Goal: Task Accomplishment & Management: Manage account settings

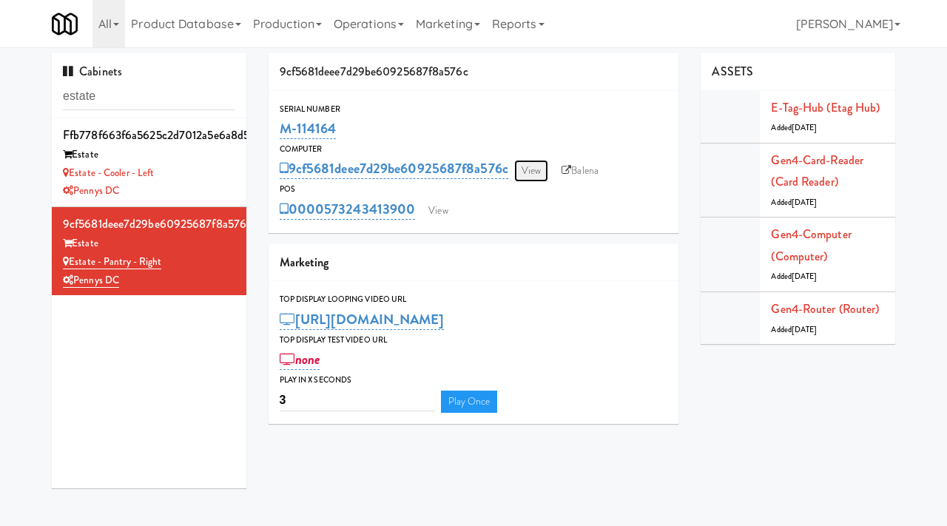
click at [545, 176] on link "View" at bounding box center [531, 171] width 34 height 22
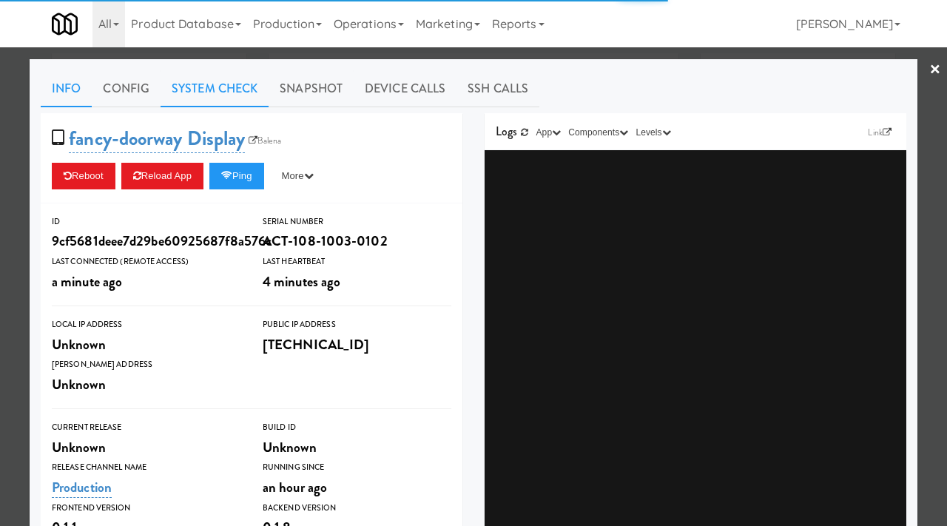
click at [214, 97] on link "System Check" at bounding box center [215, 88] width 108 height 37
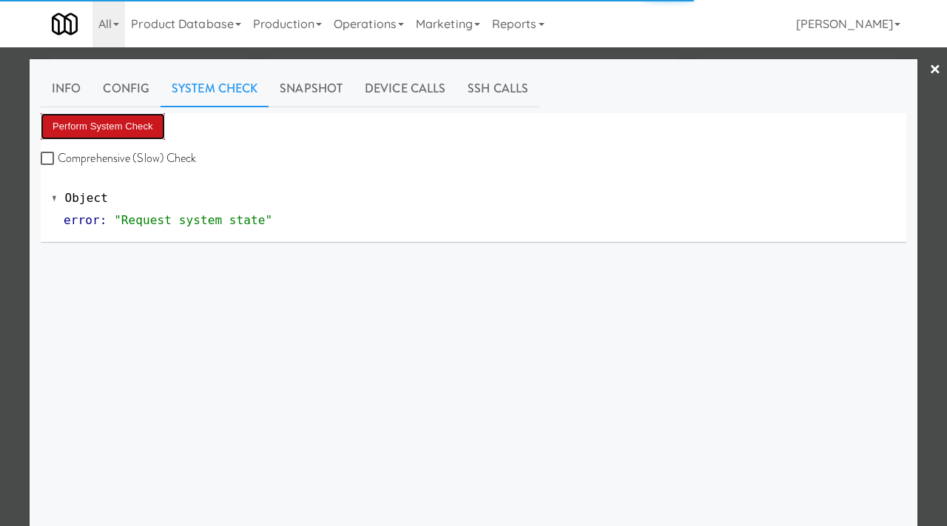
click at [120, 129] on button "Perform System Check" at bounding box center [103, 126] width 124 height 27
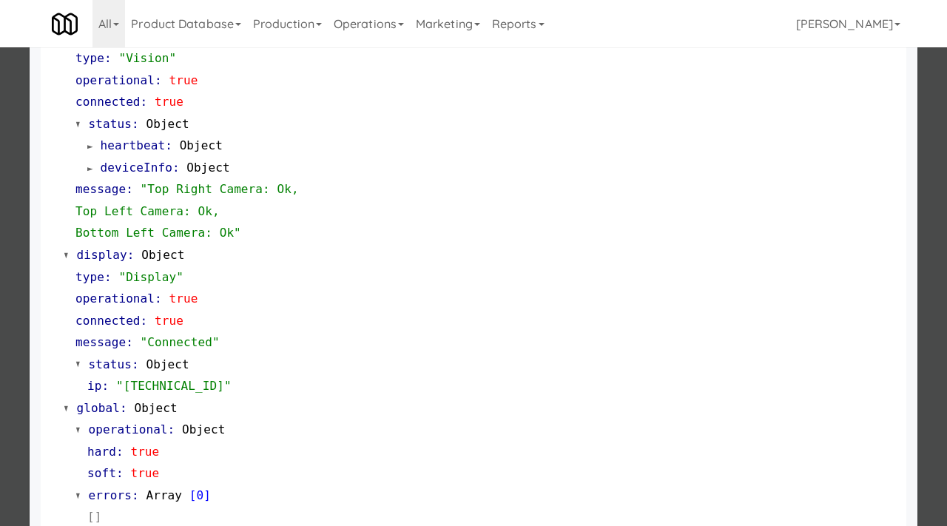
scroll to position [623, 0]
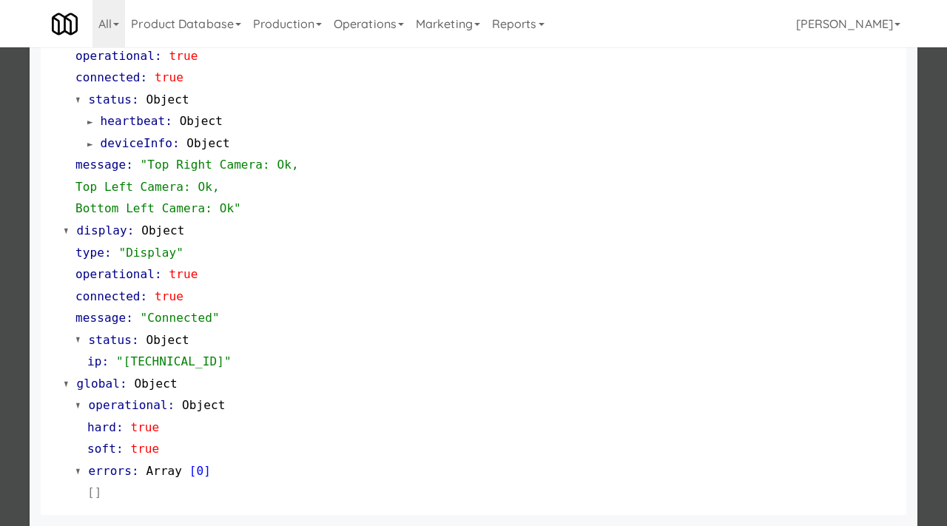
click at [2, 269] on div at bounding box center [473, 263] width 947 height 526
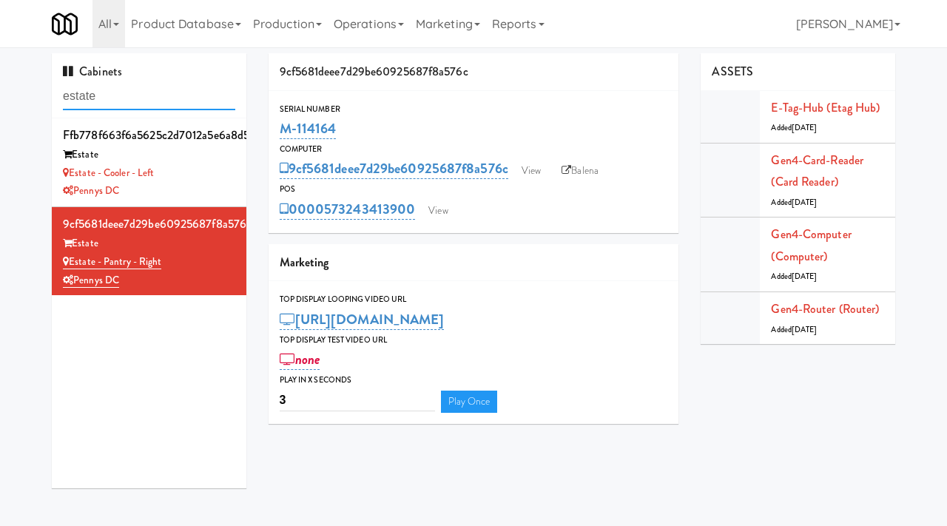
click at [128, 98] on input "estate" at bounding box center [149, 96] width 172 height 27
type input "market house"
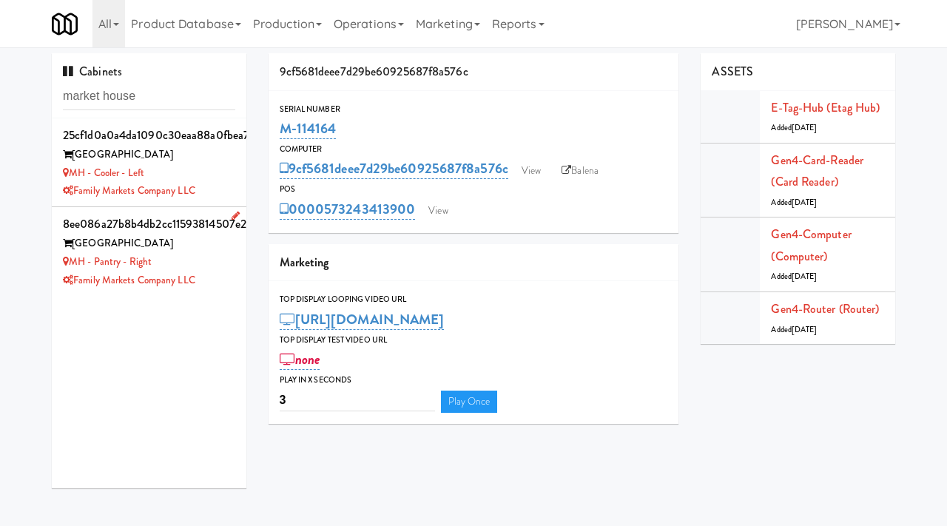
click at [209, 246] on div "Market House" at bounding box center [149, 244] width 172 height 18
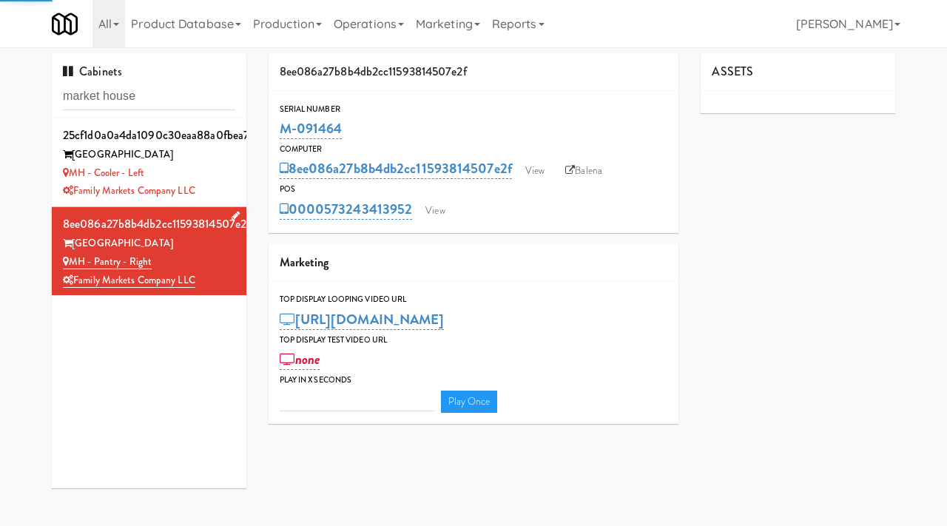
type input "3"
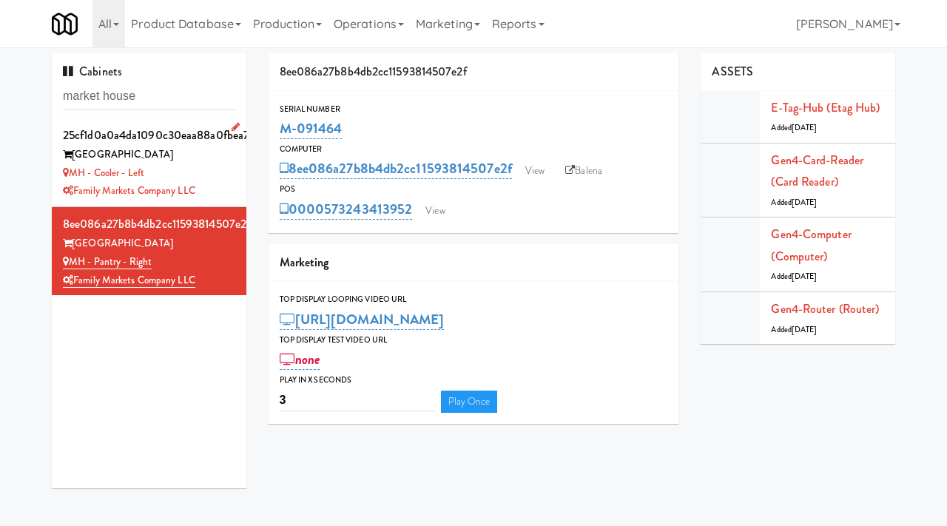
click at [203, 175] on div "MH - Cooler - Left" at bounding box center [149, 173] width 172 height 18
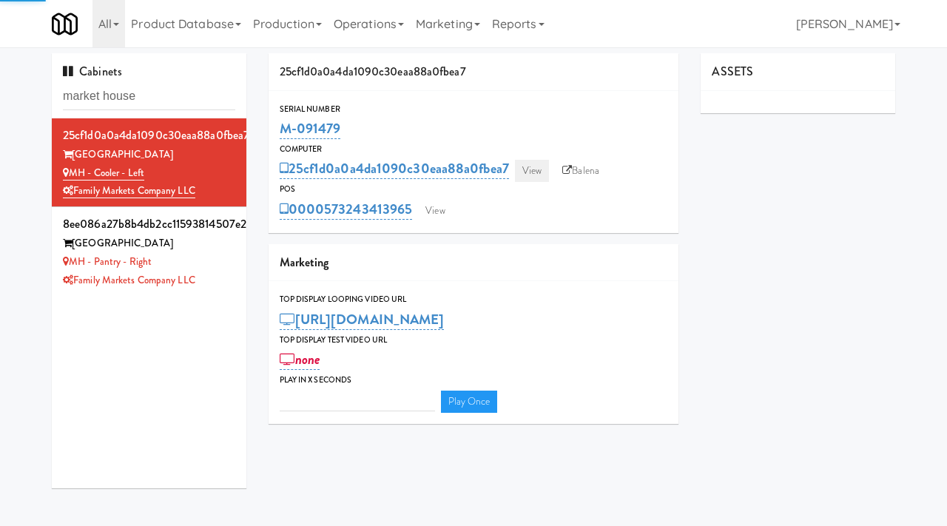
type input "3"
click at [539, 176] on link "View" at bounding box center [532, 171] width 34 height 22
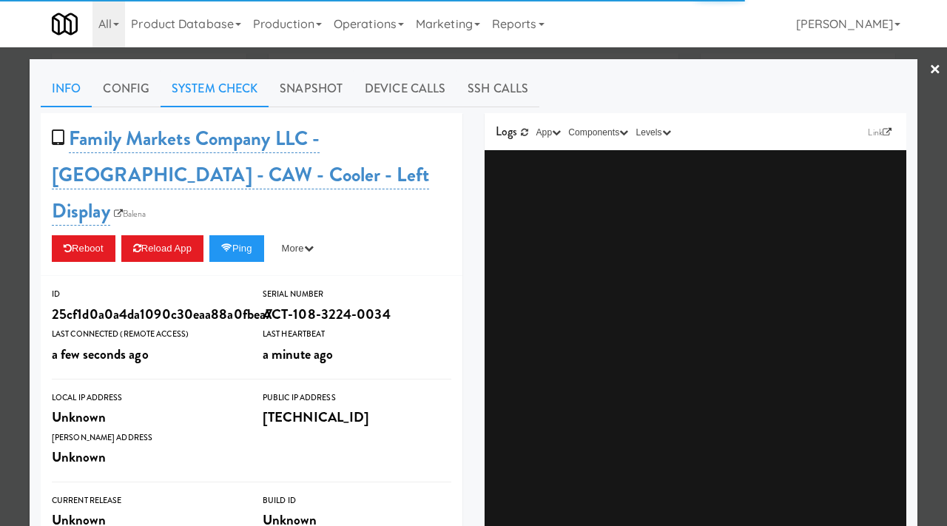
click at [212, 83] on link "System Check" at bounding box center [215, 88] width 108 height 37
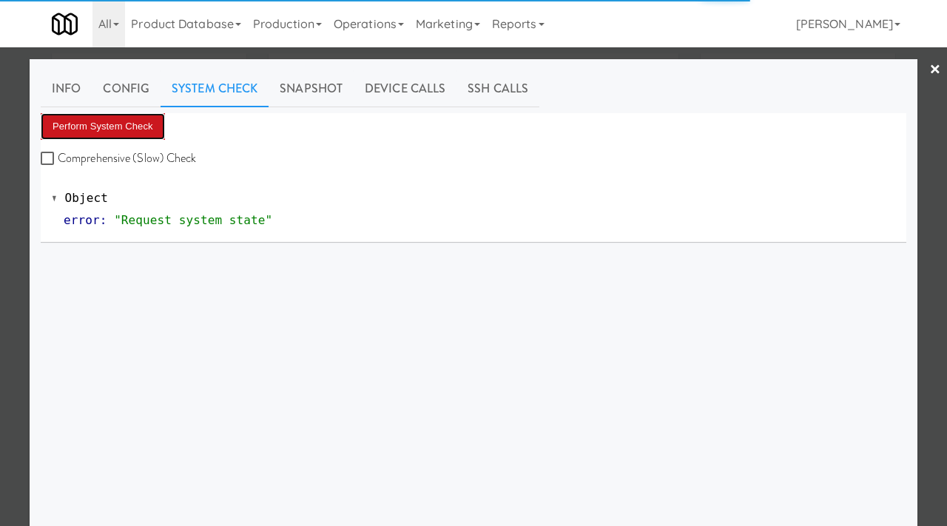
click at [119, 129] on button "Perform System Check" at bounding box center [103, 126] width 124 height 27
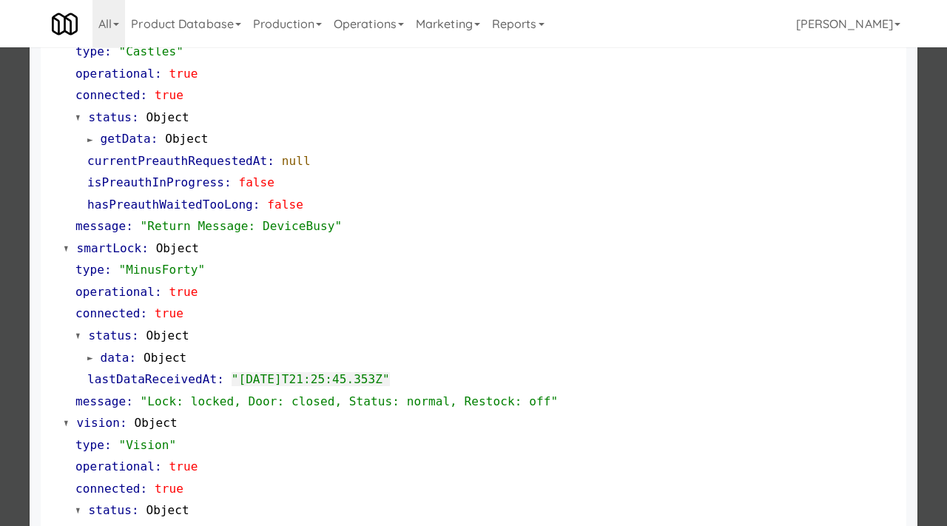
scroll to position [211, 0]
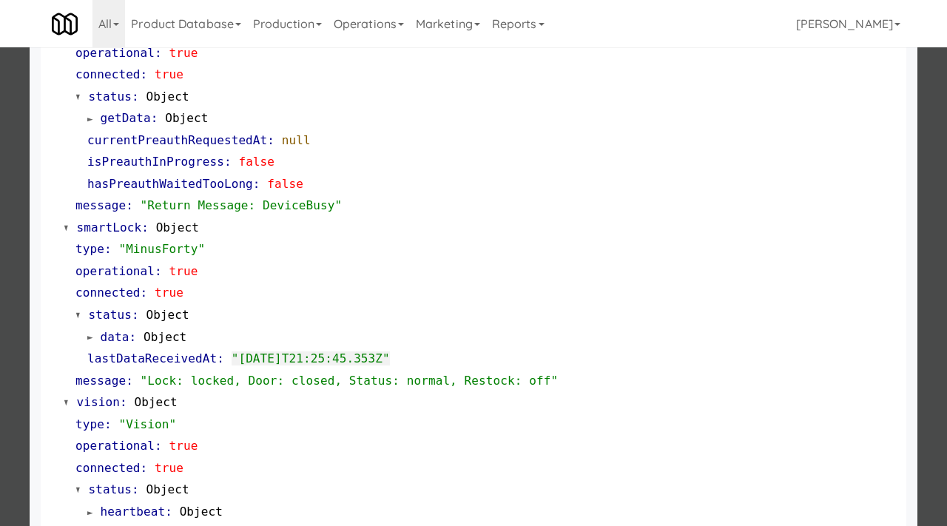
click at [0, 329] on div at bounding box center [473, 263] width 947 height 526
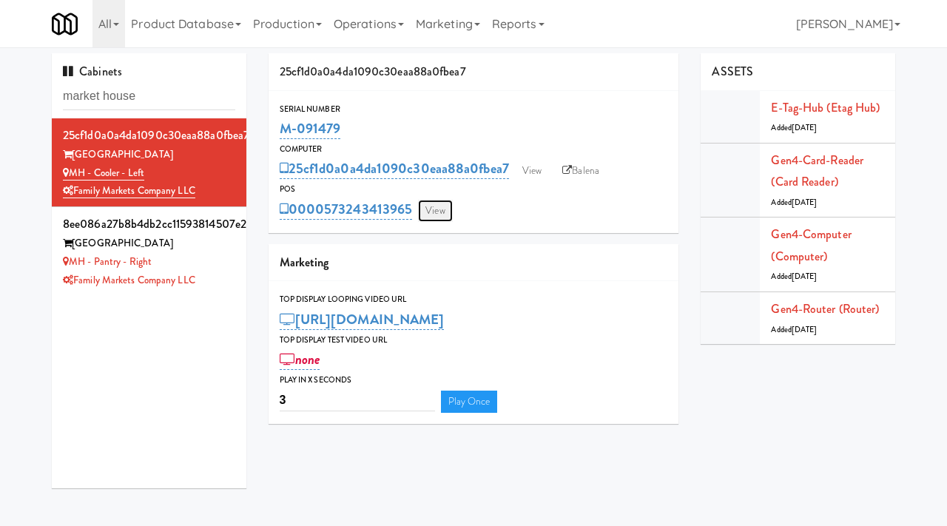
click at [439, 209] on link "View" at bounding box center [435, 211] width 34 height 22
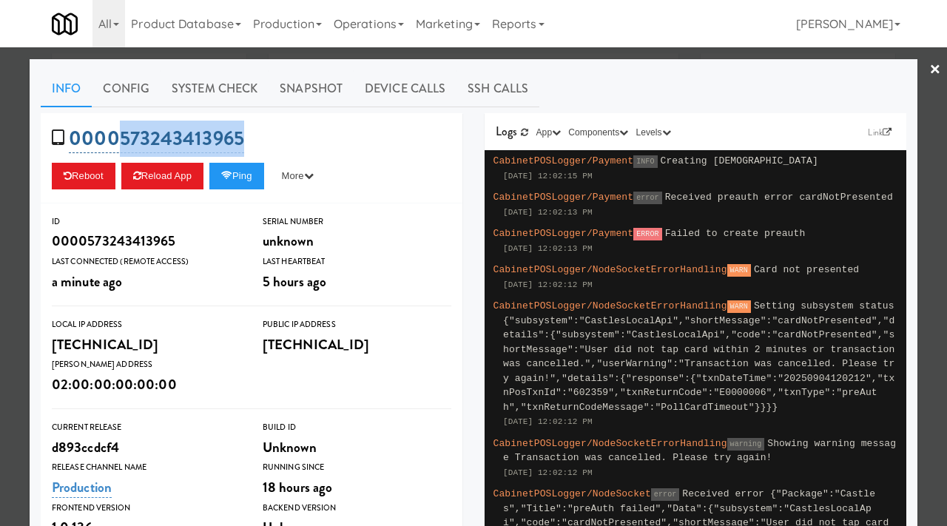
drag, startPoint x: 264, startPoint y: 132, endPoint x: 112, endPoint y: 139, distance: 151.8
click at [112, 139] on div "0000573243413965 Reboot Reload App Ping More Ping Server Restart Server Force R…" at bounding box center [252, 158] width 422 height 90
copy link "573243413965"
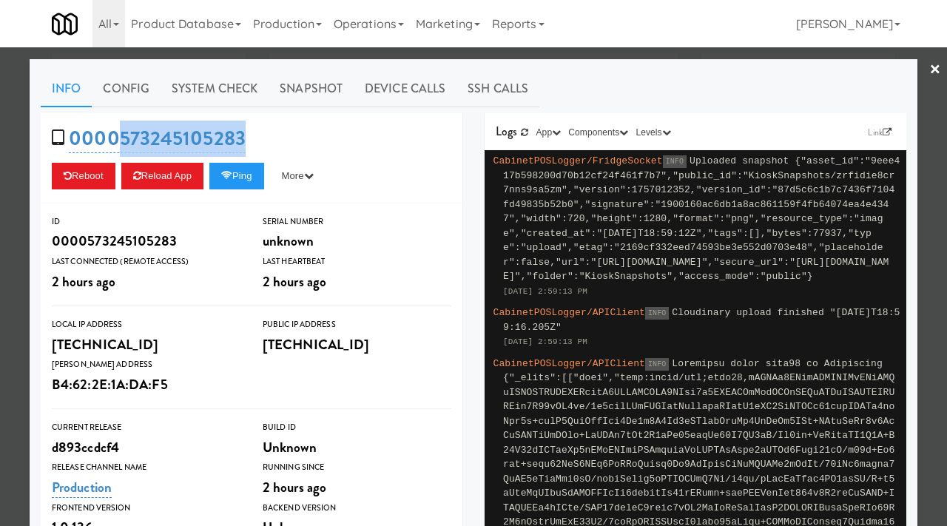
click at [14, 144] on div at bounding box center [473, 263] width 947 height 526
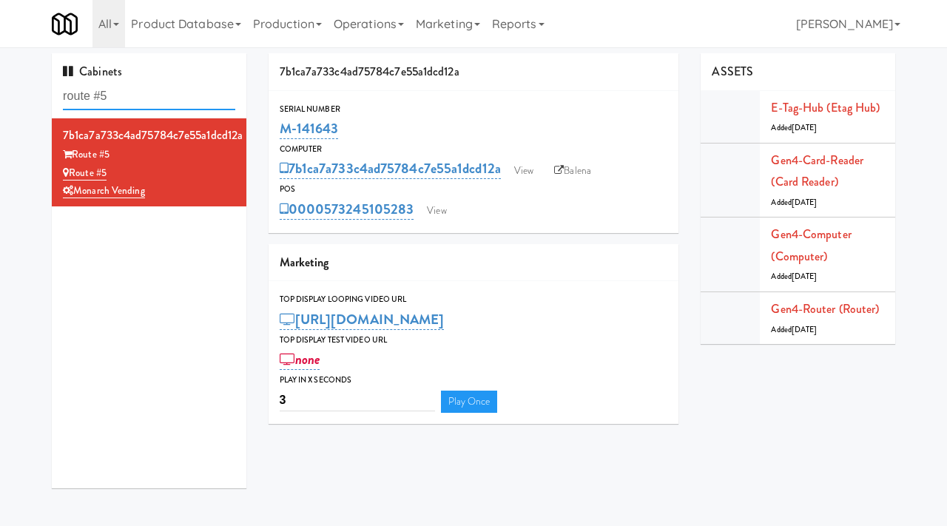
click at [134, 95] on input "route #5" at bounding box center [149, 96] width 172 height 27
type input "muse"
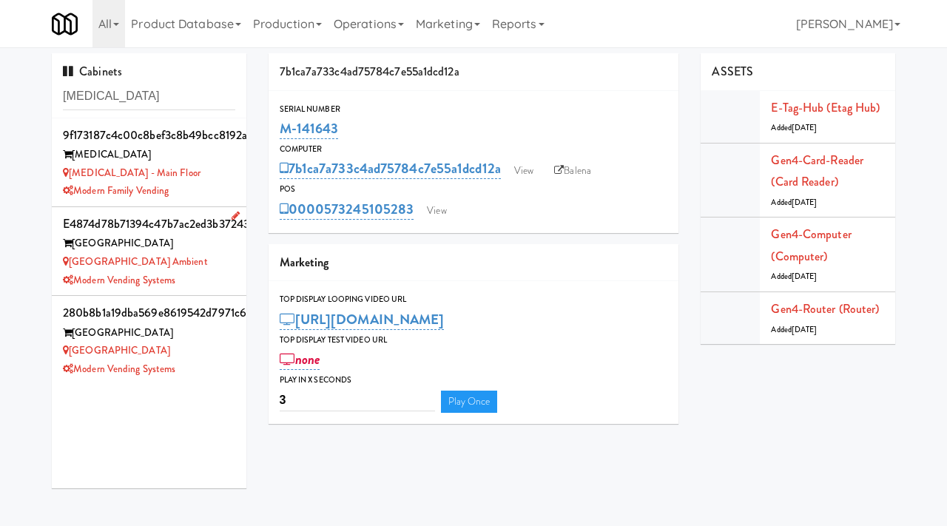
click at [200, 267] on div "Museum Tower Ambient" at bounding box center [149, 262] width 172 height 18
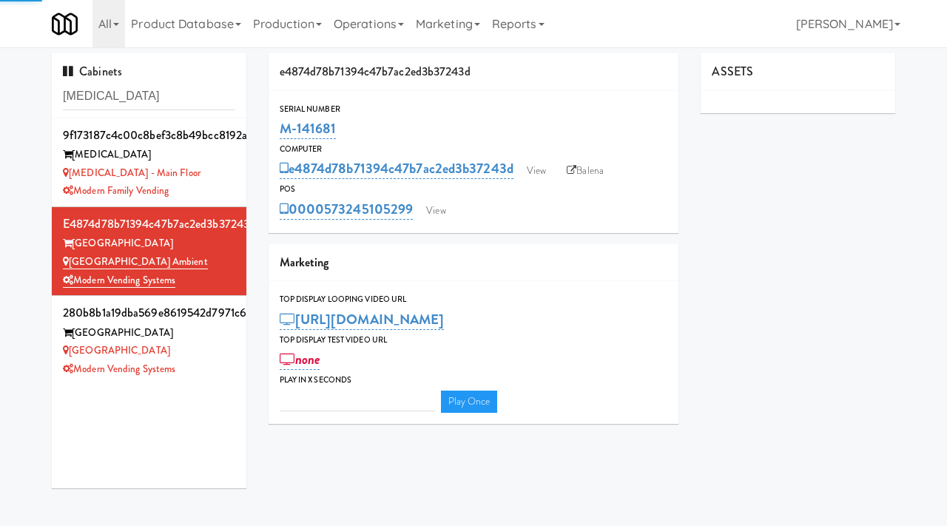
type input "3"
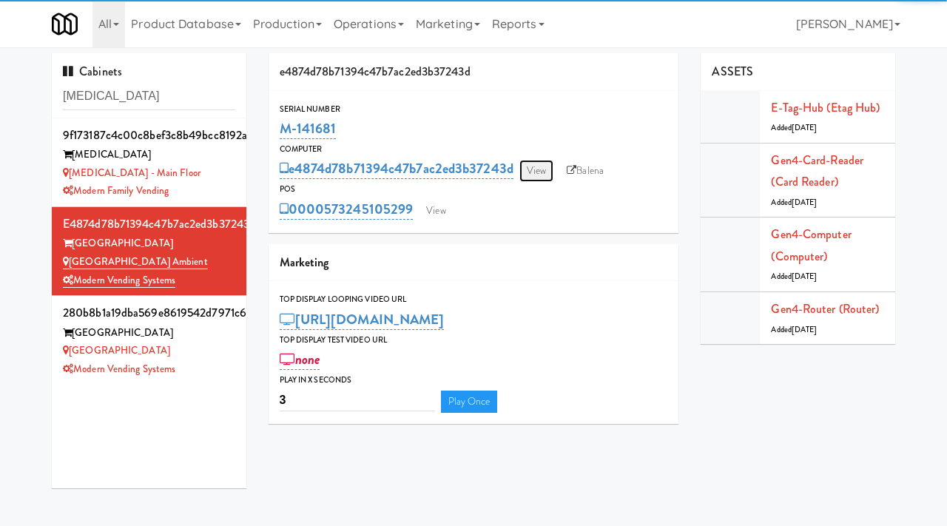
click at [550, 167] on link "View" at bounding box center [536, 171] width 34 height 22
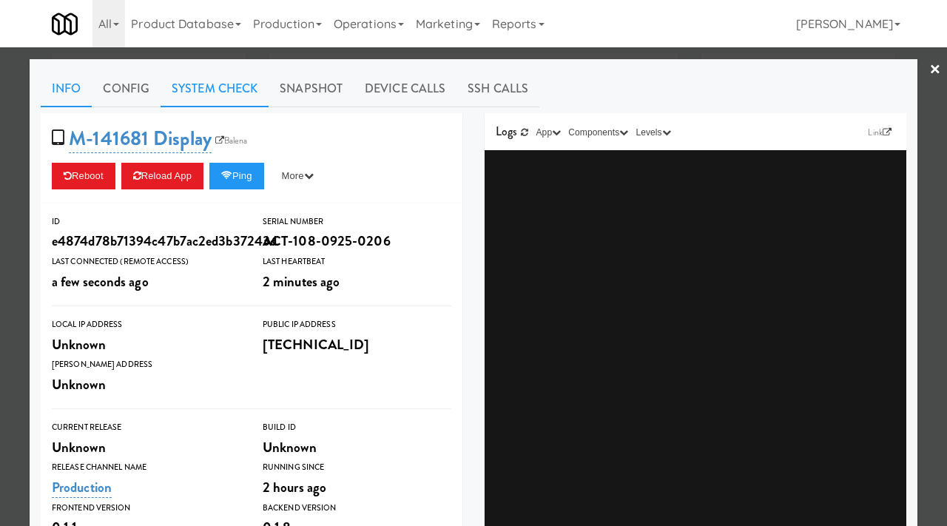
click at [246, 92] on link "System Check" at bounding box center [215, 88] width 108 height 37
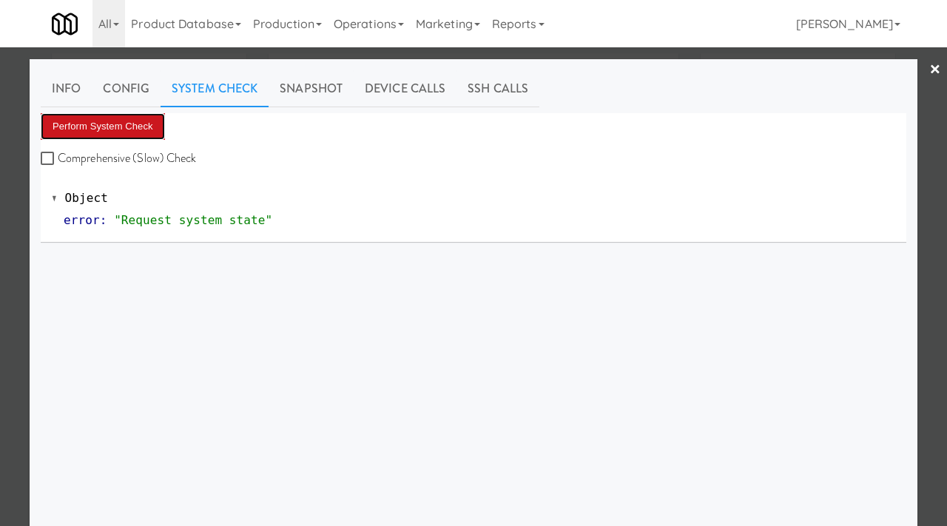
click at [88, 138] on button "Perform System Check" at bounding box center [103, 126] width 124 height 27
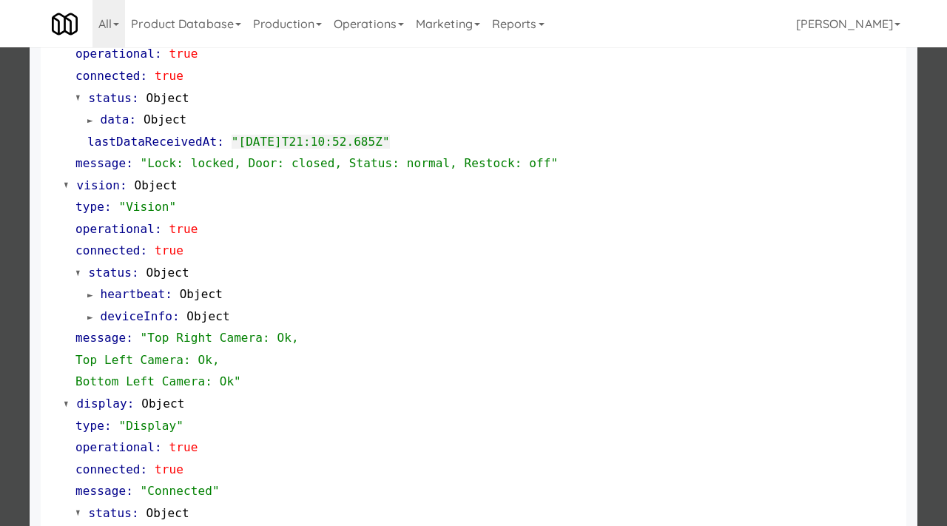
scroll to position [451, 0]
click at [5, 203] on div at bounding box center [473, 263] width 947 height 526
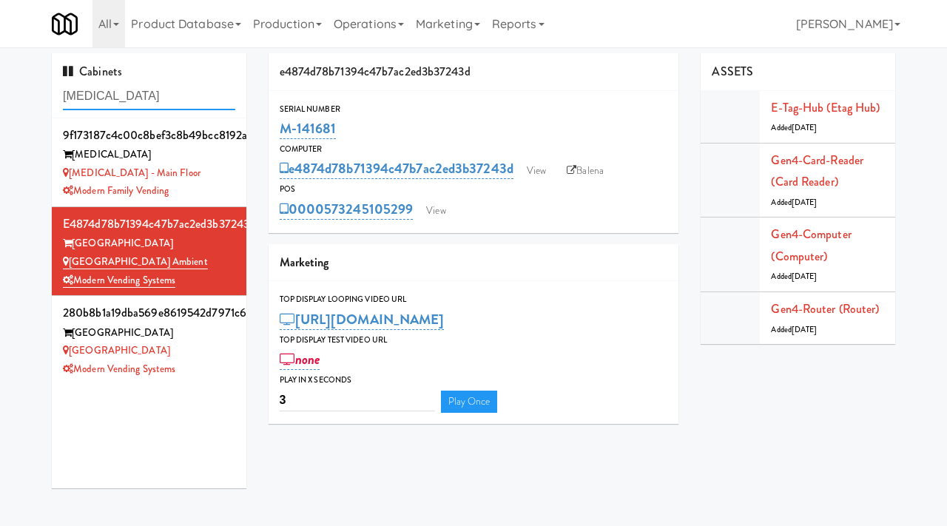
click at [118, 101] on input "muse" at bounding box center [149, 96] width 172 height 27
type input "optima"
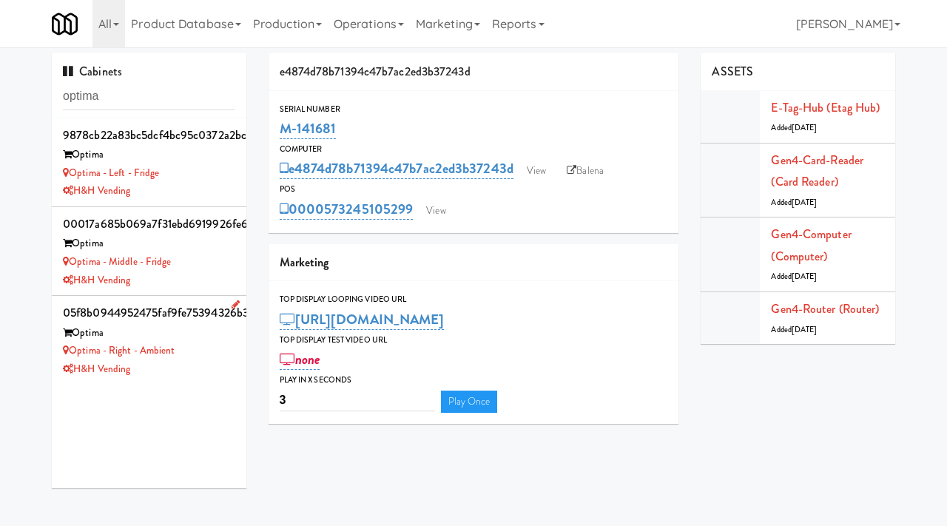
click at [211, 333] on div "Optima" at bounding box center [149, 333] width 172 height 18
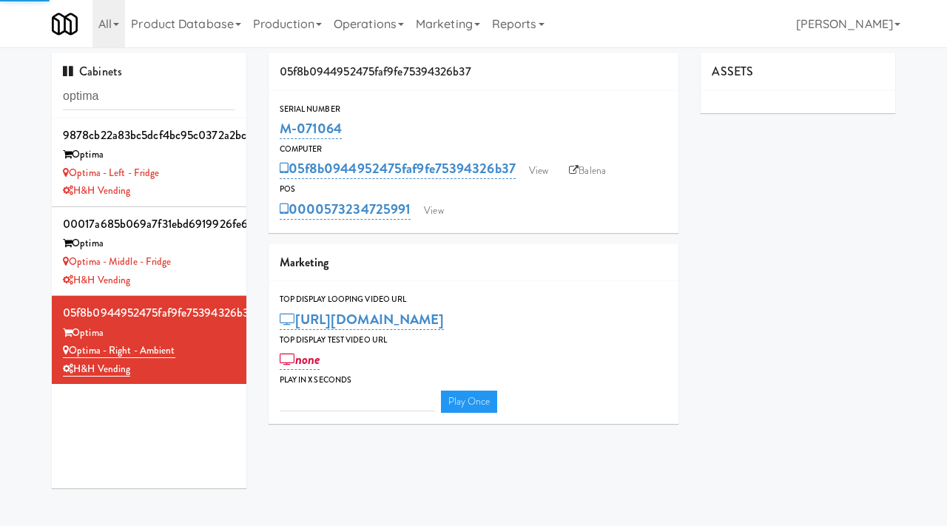
type input "3"
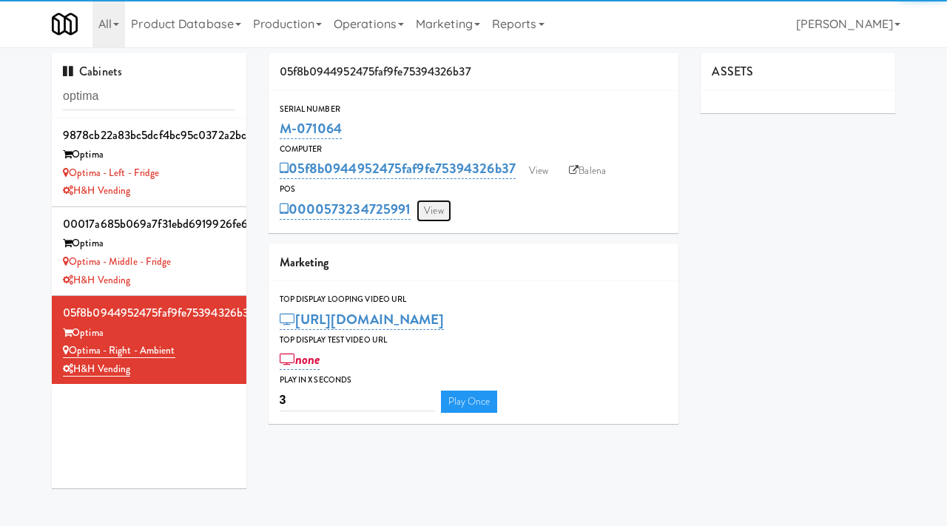
click at [433, 215] on link "View" at bounding box center [434, 211] width 34 height 22
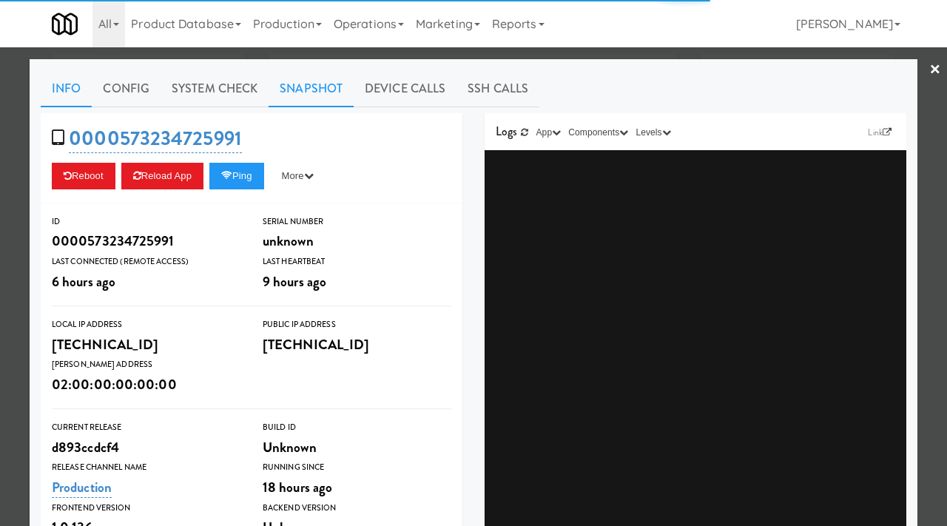
click at [314, 91] on link "Snapshot" at bounding box center [311, 88] width 85 height 37
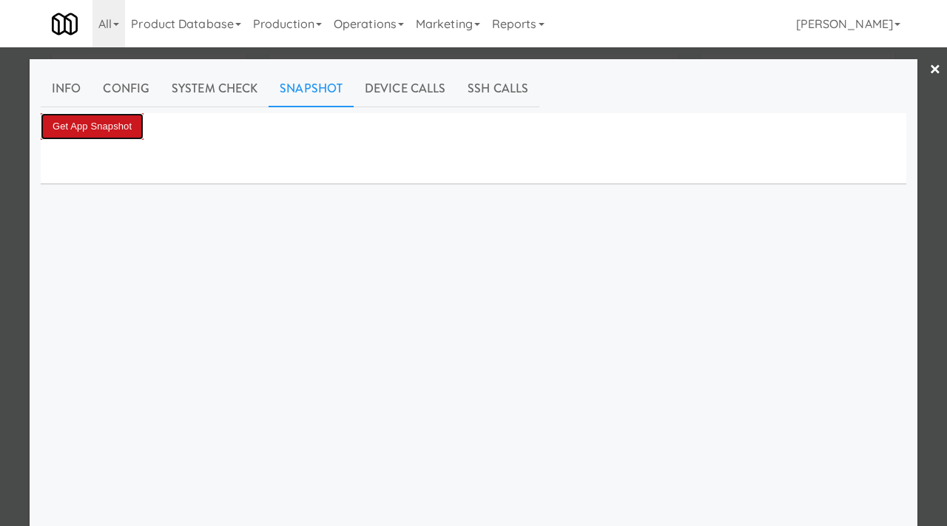
click at [132, 113] on button "Get App Snapshot" at bounding box center [92, 126] width 103 height 27
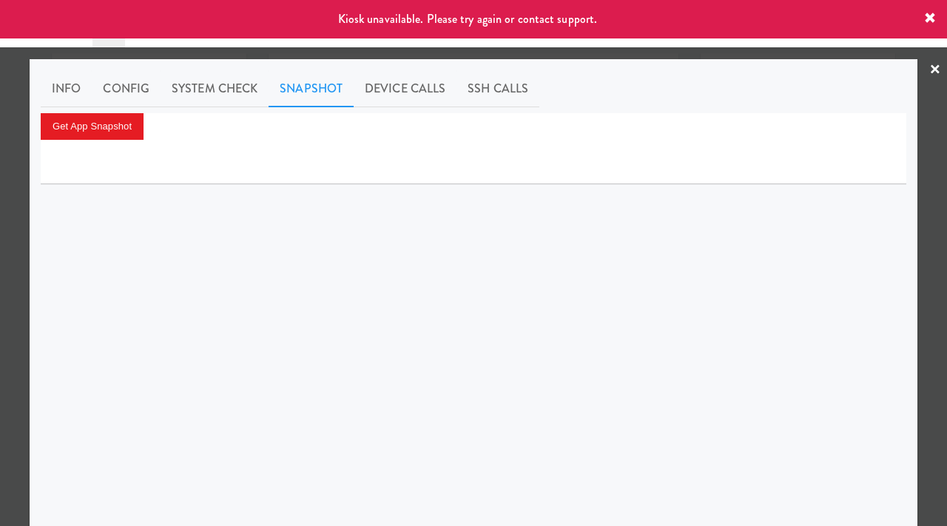
click at [0, 220] on div at bounding box center [473, 263] width 947 height 526
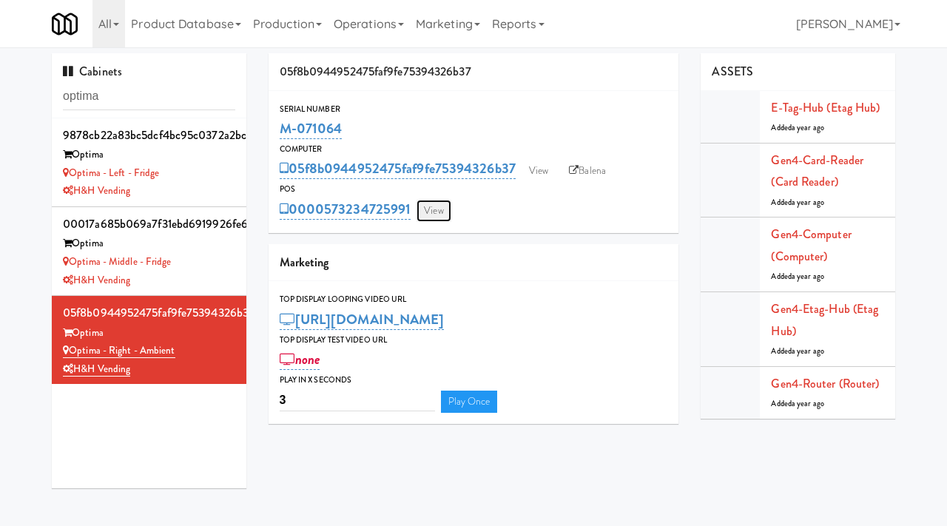
click at [434, 207] on link "View" at bounding box center [434, 211] width 34 height 22
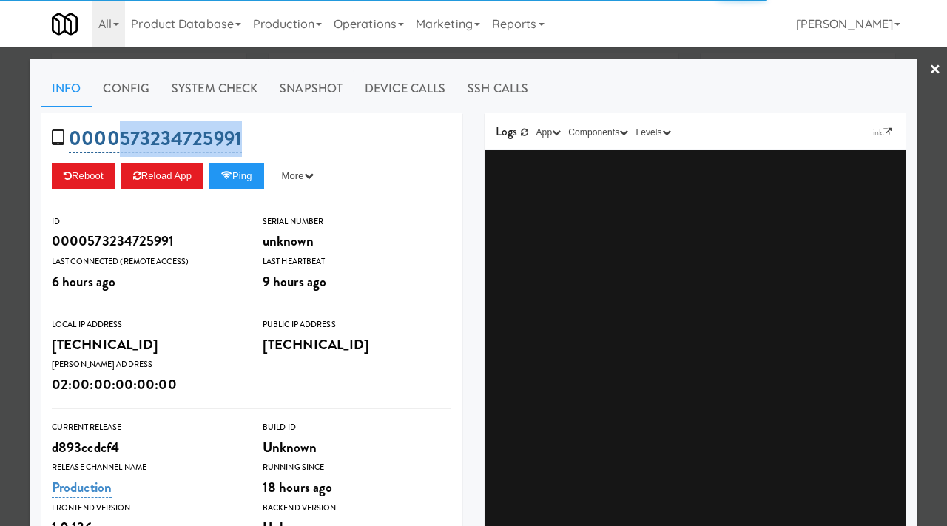
drag, startPoint x: 247, startPoint y: 141, endPoint x: 114, endPoint y: 140, distance: 133.2
click at [114, 140] on div "0000573234725991 Reboot Reload App Ping More Ping Server Restart Server Force R…" at bounding box center [252, 158] width 422 height 90
copy link "573234725991"
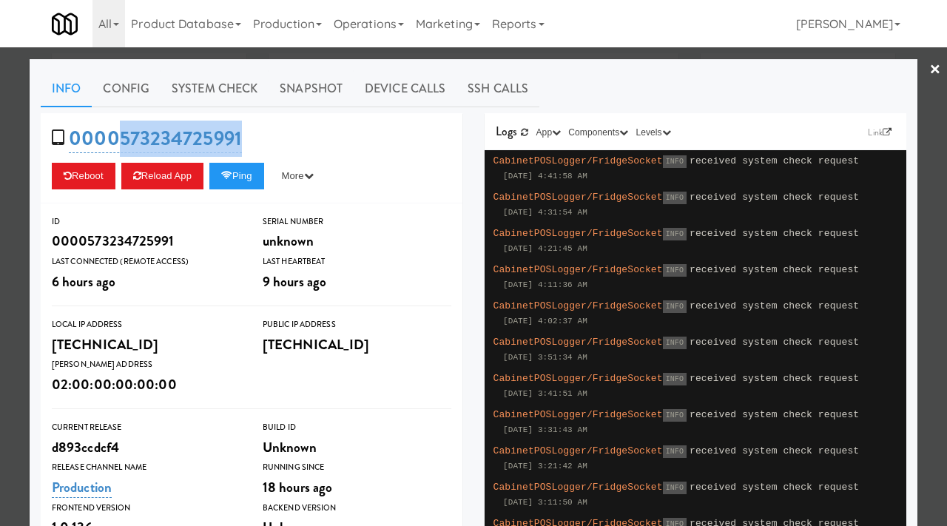
click at [0, 236] on div at bounding box center [473, 263] width 947 height 526
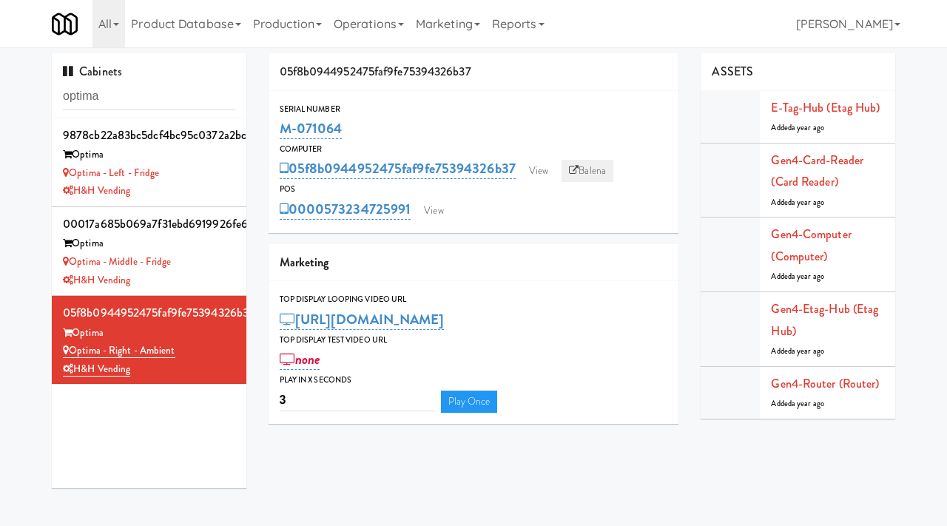
click at [586, 175] on link "Balena" at bounding box center [588, 171] width 52 height 22
drag, startPoint x: 350, startPoint y: 125, endPoint x: 279, endPoint y: 129, distance: 71.1
click at [280, 129] on div "M-071064" at bounding box center [474, 128] width 388 height 25
copy link "M-071064"
click at [437, 209] on link "View" at bounding box center [434, 211] width 34 height 22
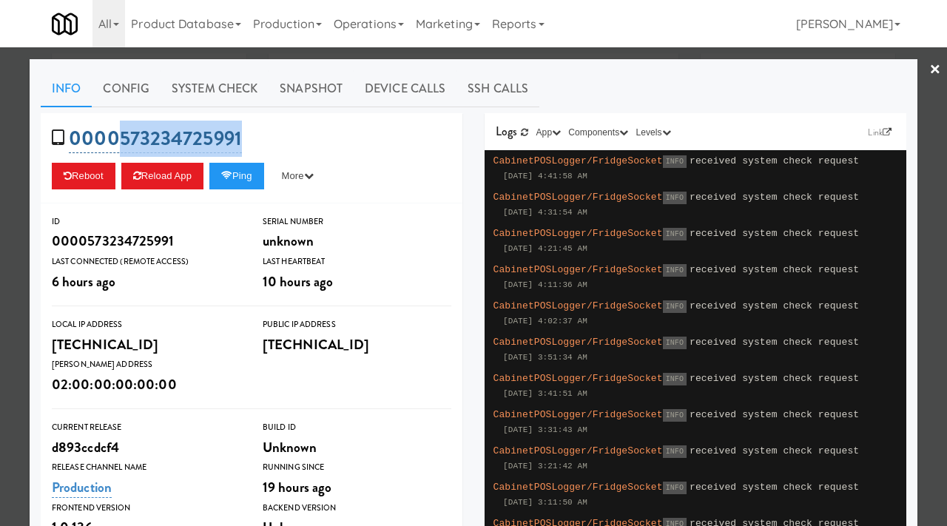
drag, startPoint x: 251, startPoint y: 136, endPoint x: 122, endPoint y: 141, distance: 128.8
click at [122, 141] on div "0000573234725991 Reboot Reload App Ping More Ping Server Restart Server Force R…" at bounding box center [252, 158] width 422 height 90
copy link "573234725991"
click at [0, 238] on div at bounding box center [473, 263] width 947 height 526
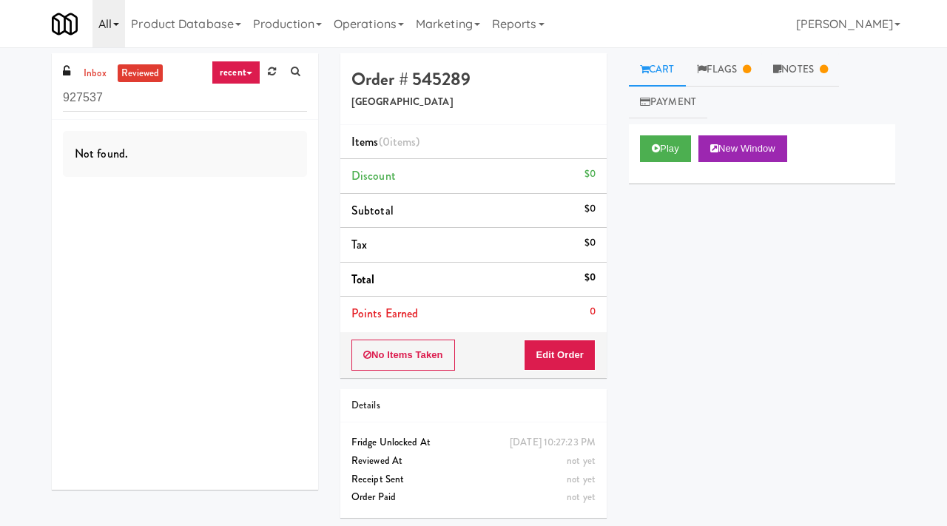
click at [120, 28] on link "All" at bounding box center [108, 23] width 33 height 47
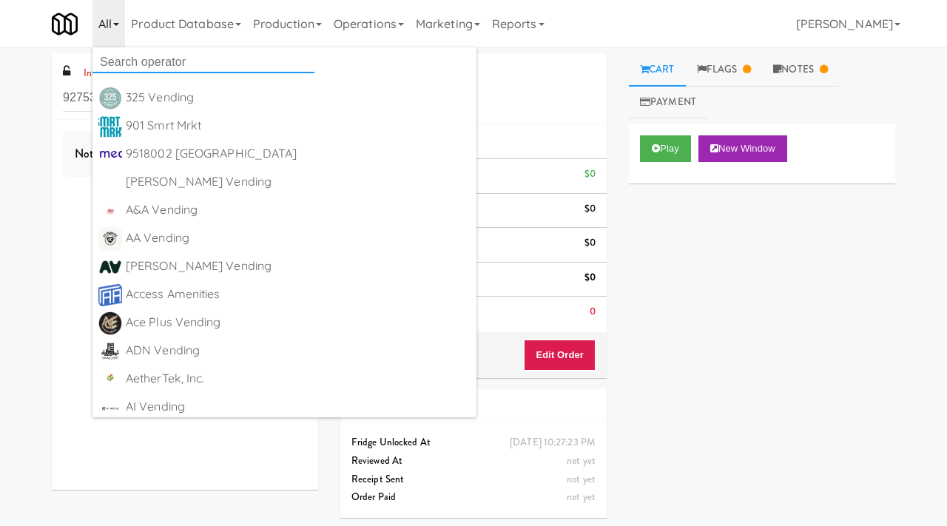
click at [122, 61] on input "text" at bounding box center [203, 62] width 222 height 22
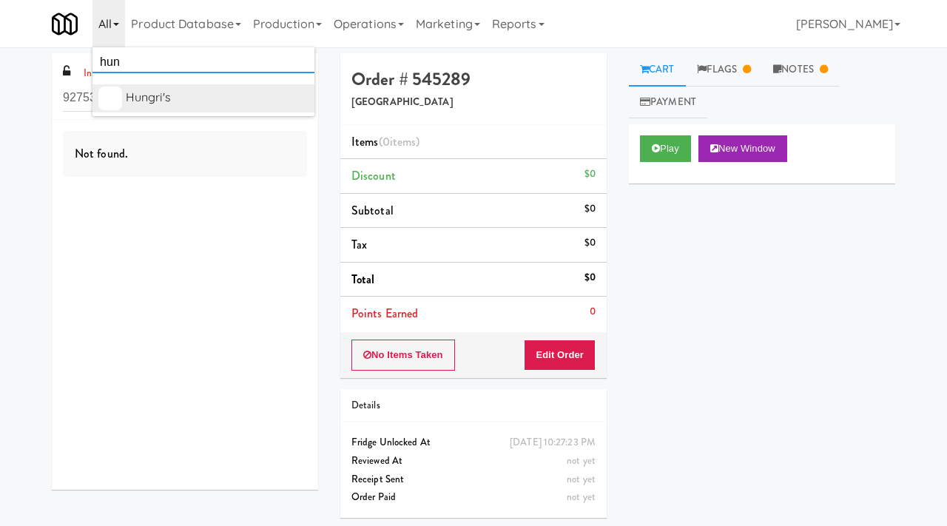
type input "hun"
click at [156, 103] on div "Hungri's" at bounding box center [217, 98] width 183 height 22
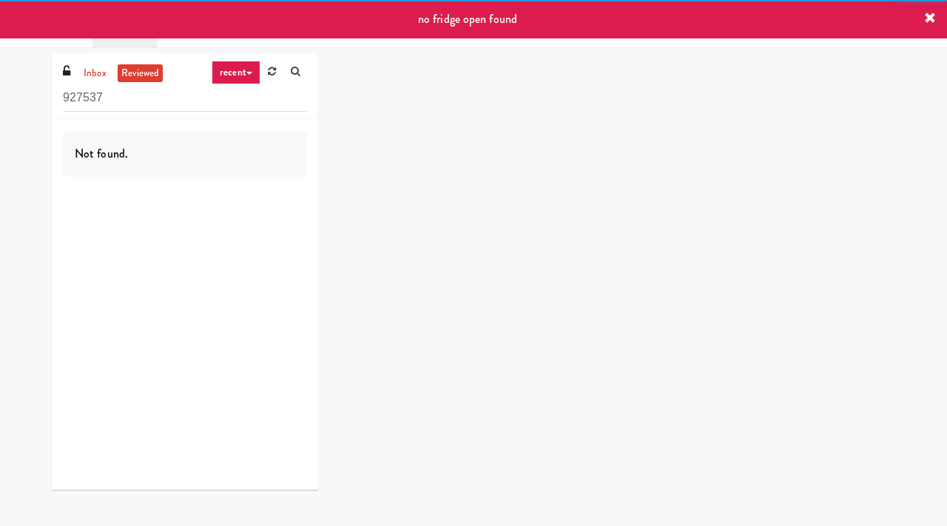
click at [207, 28] on div "no fridge open found" at bounding box center [473, 19] width 947 height 38
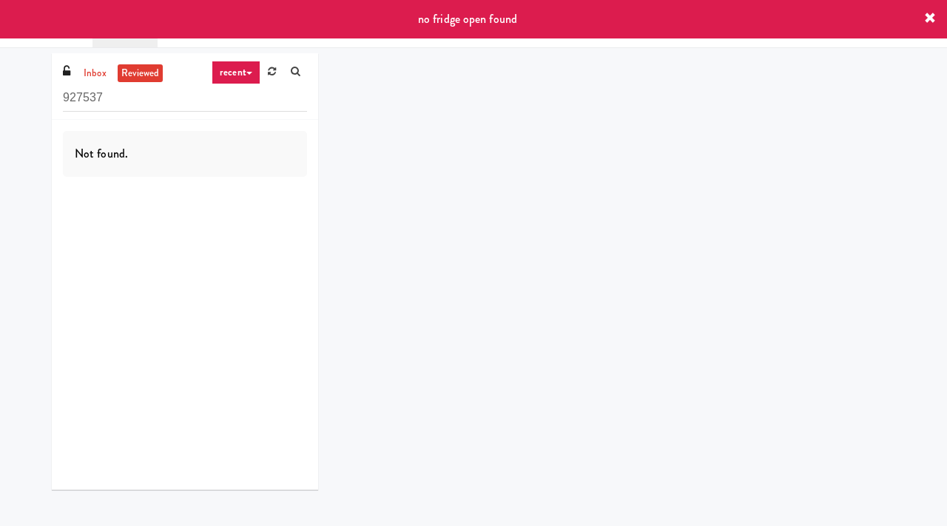
click at [938, 14] on div "no fridge open found" at bounding box center [473, 19] width 947 height 38
click at [928, 14] on icon at bounding box center [930, 19] width 12 height 12
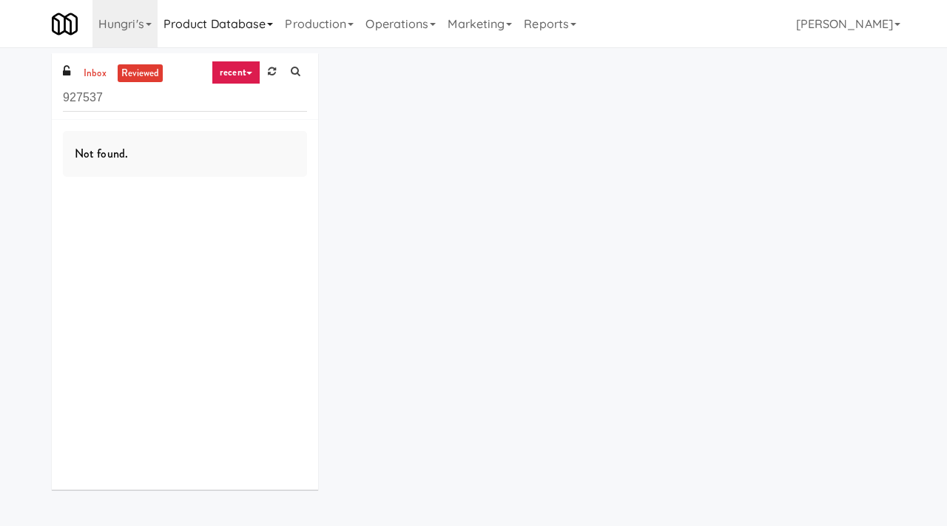
click at [209, 33] on link "Product Database" at bounding box center [219, 23] width 122 height 47
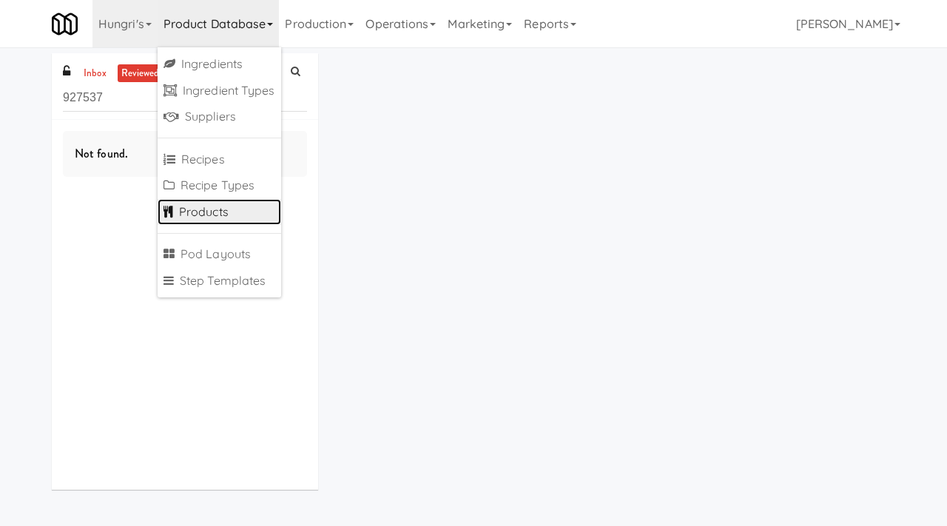
click at [208, 206] on link "Products" at bounding box center [220, 212] width 124 height 27
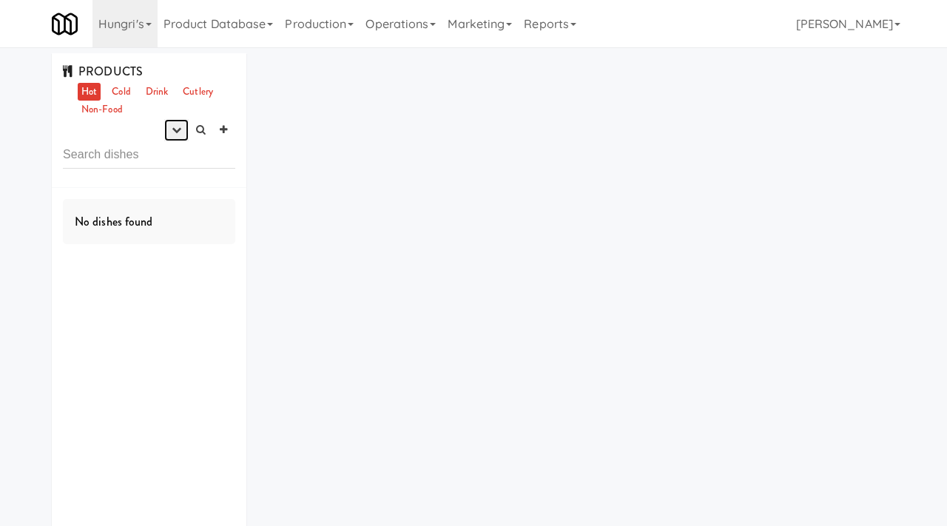
click at [169, 131] on button "button" at bounding box center [176, 130] width 24 height 22
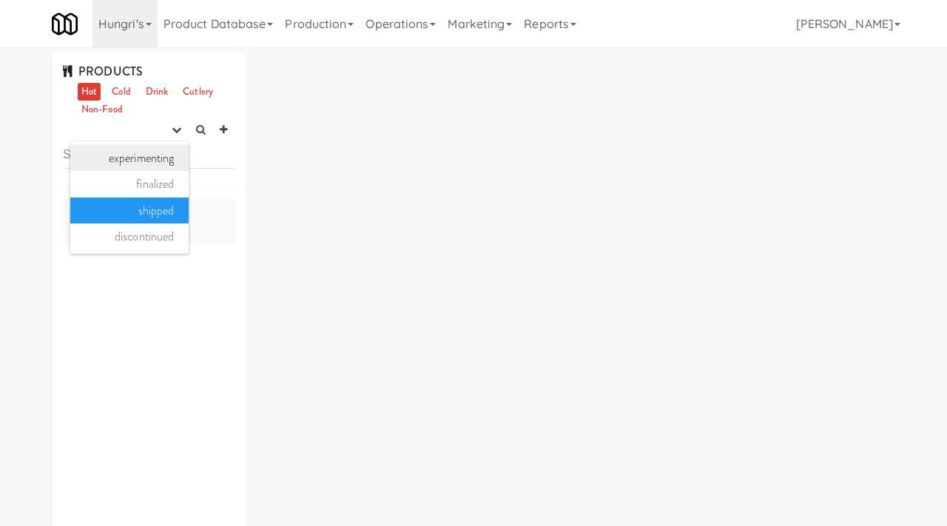
click at [154, 166] on link "experimenting" at bounding box center [129, 158] width 118 height 27
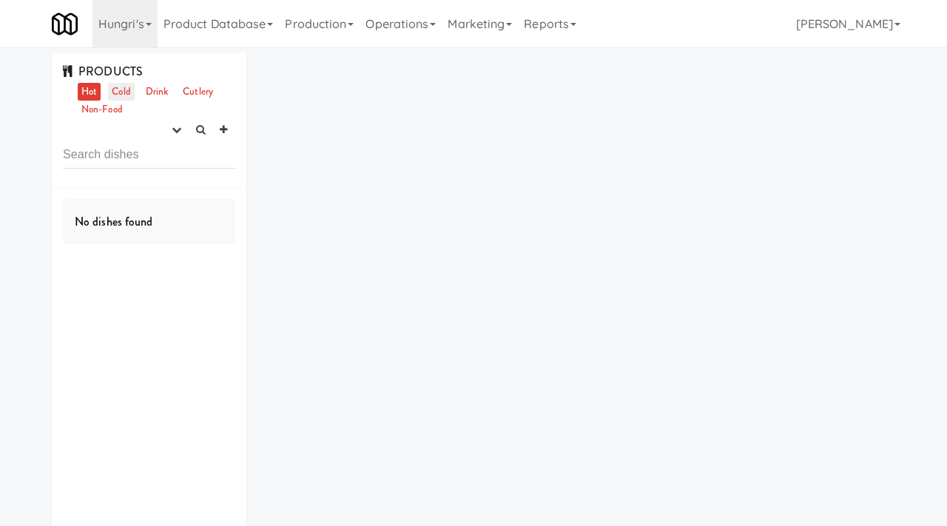
click at [119, 90] on link "Cold" at bounding box center [121, 92] width 26 height 18
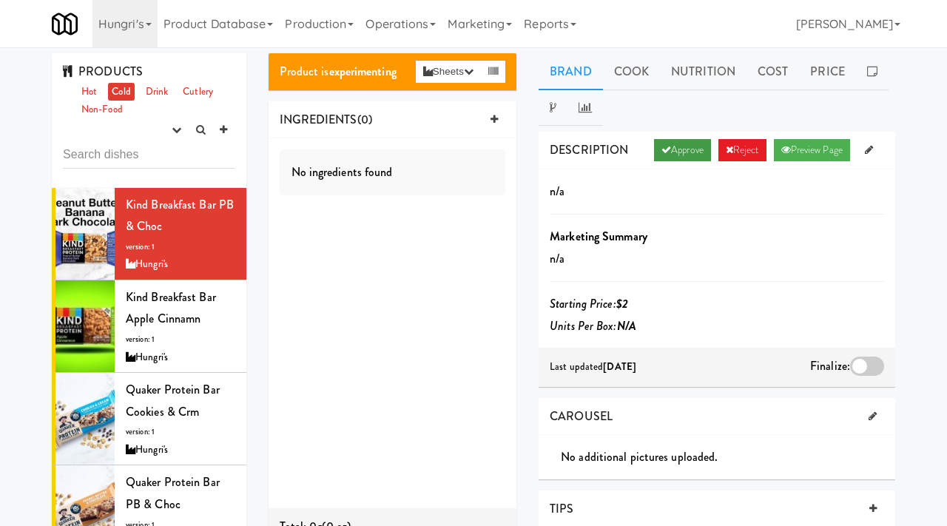
click at [680, 150] on link "Approve" at bounding box center [682, 150] width 57 height 22
click at [861, 360] on div at bounding box center [867, 366] width 34 height 19
click at [0, 0] on input "checkbox" at bounding box center [0, 0] width 0 height 0
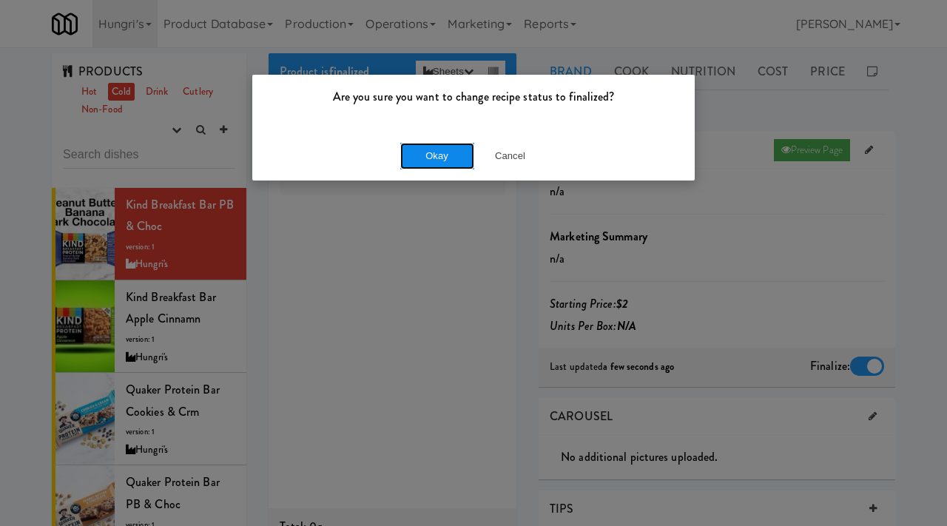
click at [406, 161] on button "Okay" at bounding box center [437, 156] width 74 height 27
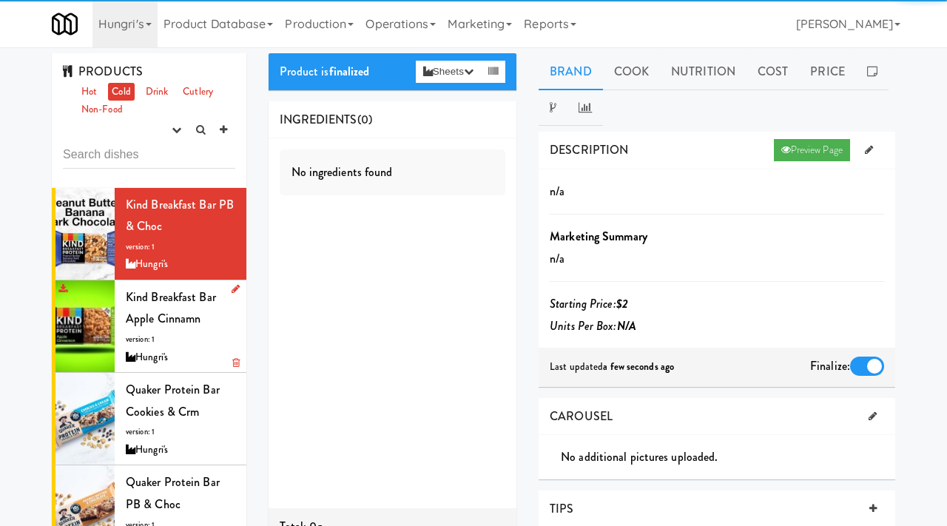
click at [212, 336] on div "Kind Breakfast Bar Apple Cinnamn version: 1 Hungri's" at bounding box center [181, 326] width 110 height 80
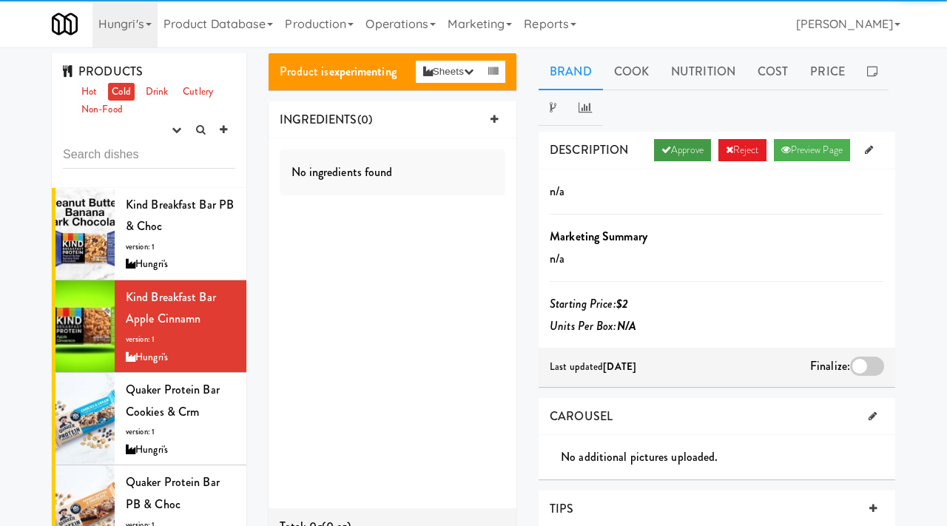
click at [668, 147] on link "Approve" at bounding box center [682, 150] width 57 height 22
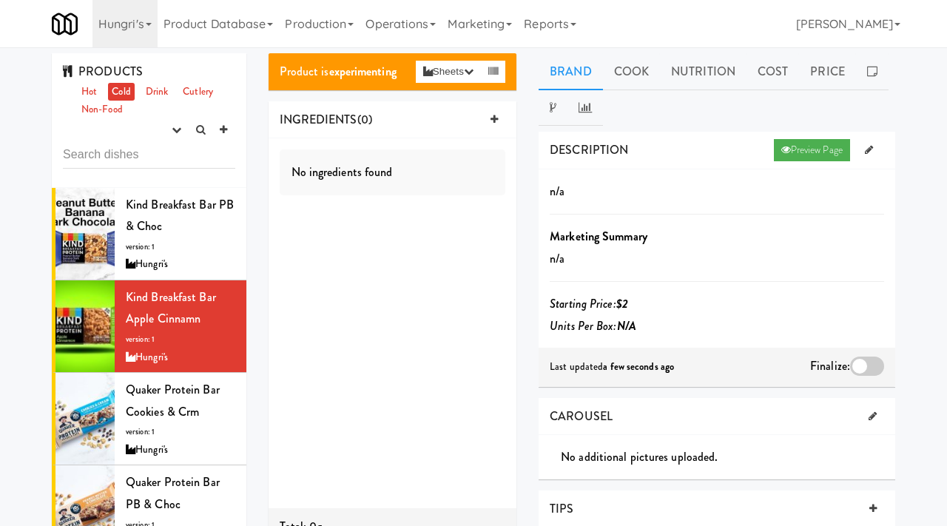
click at [857, 369] on div at bounding box center [867, 366] width 34 height 19
click at [0, 0] on input "checkbox" at bounding box center [0, 0] width 0 height 0
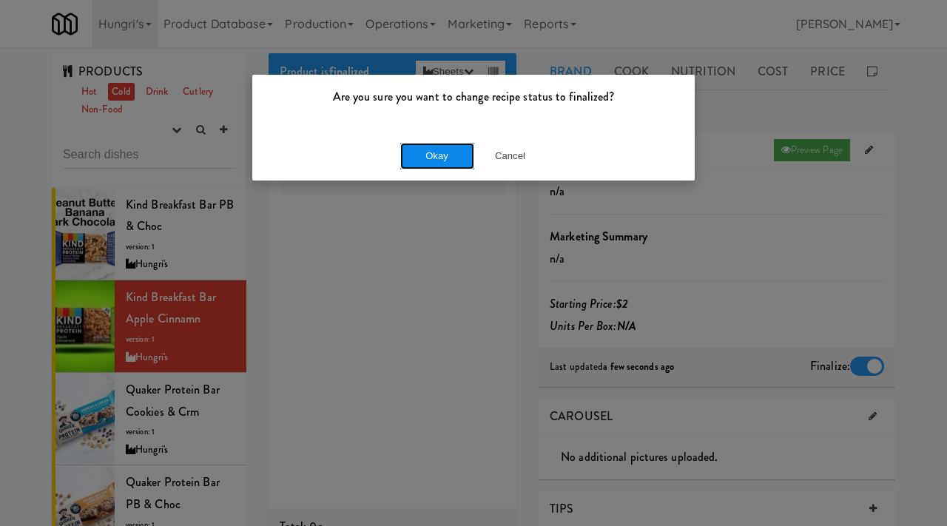
click at [444, 163] on button "Okay" at bounding box center [437, 156] width 74 height 27
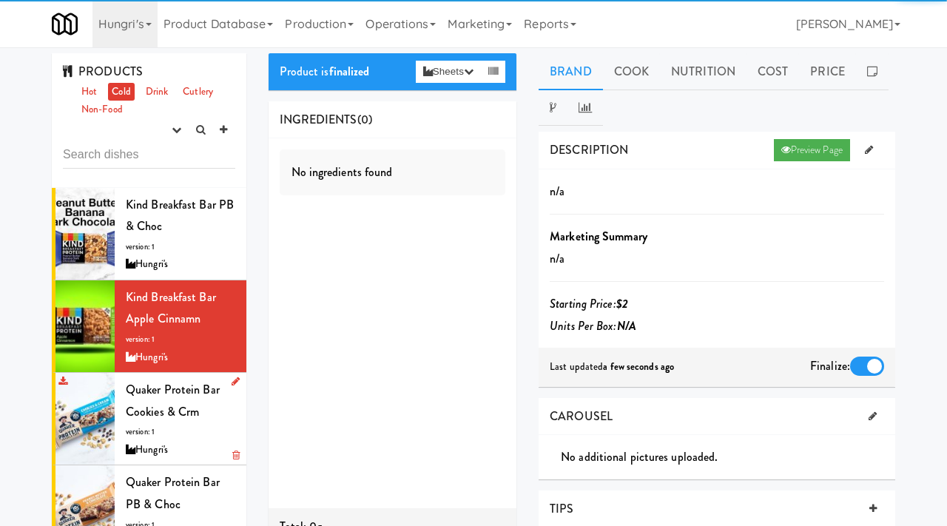
click at [189, 441] on div "Hungri's" at bounding box center [181, 450] width 110 height 18
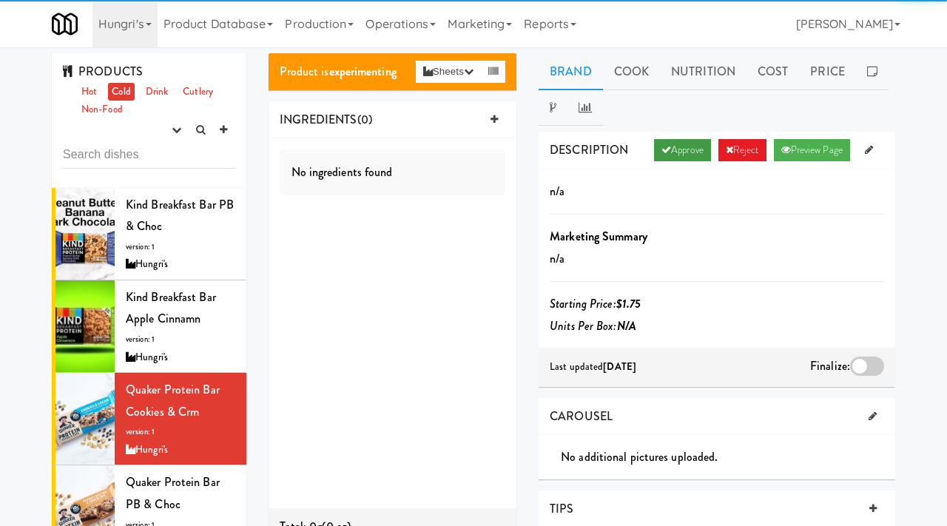
click at [676, 149] on link "Approve" at bounding box center [682, 150] width 57 height 22
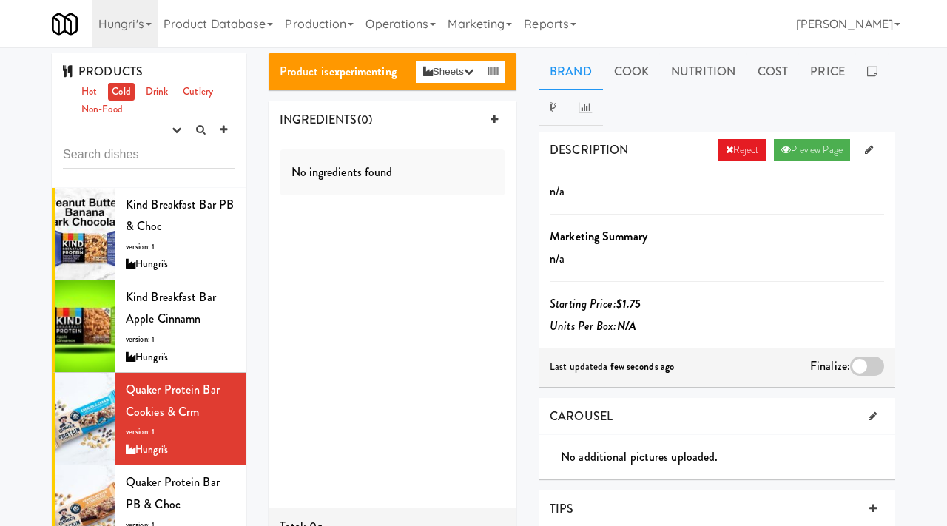
click at [857, 365] on div at bounding box center [867, 366] width 34 height 19
click at [0, 0] on input "checkbox" at bounding box center [0, 0] width 0 height 0
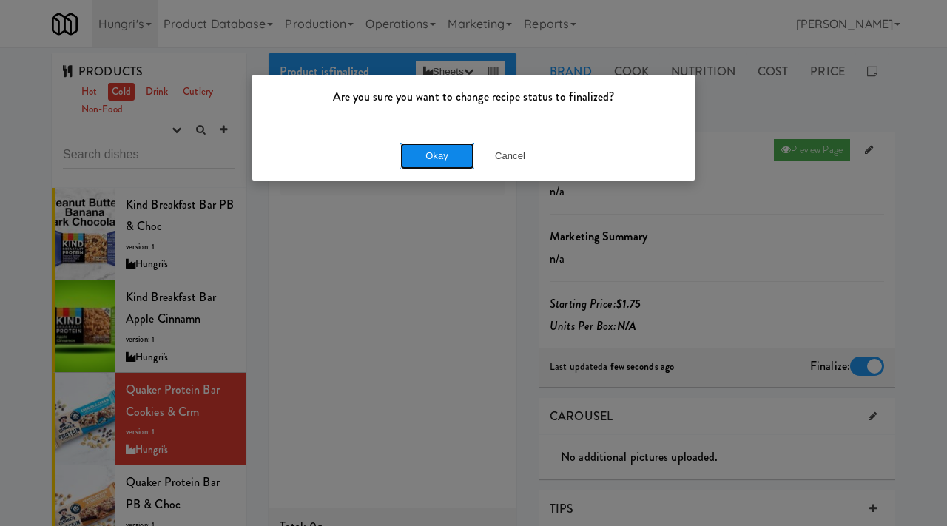
click at [442, 155] on button "Okay" at bounding box center [437, 156] width 74 height 27
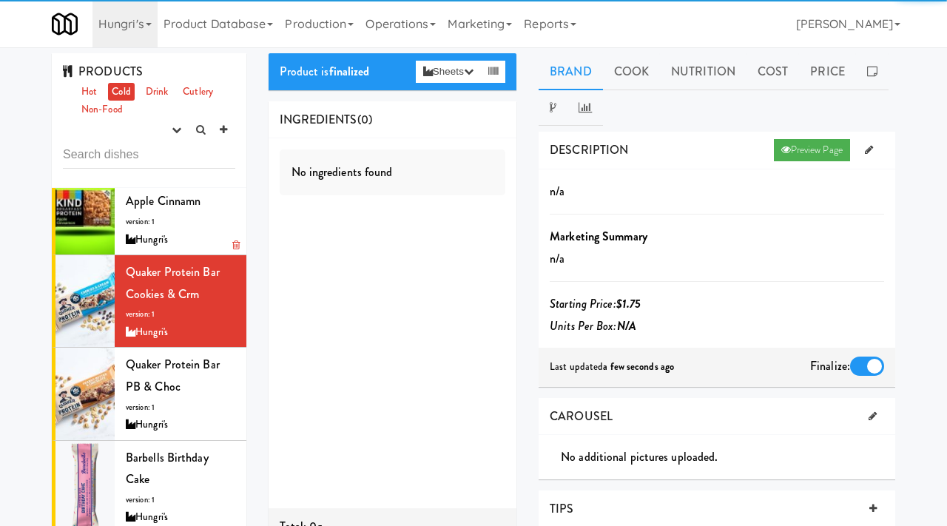
scroll to position [119, 0]
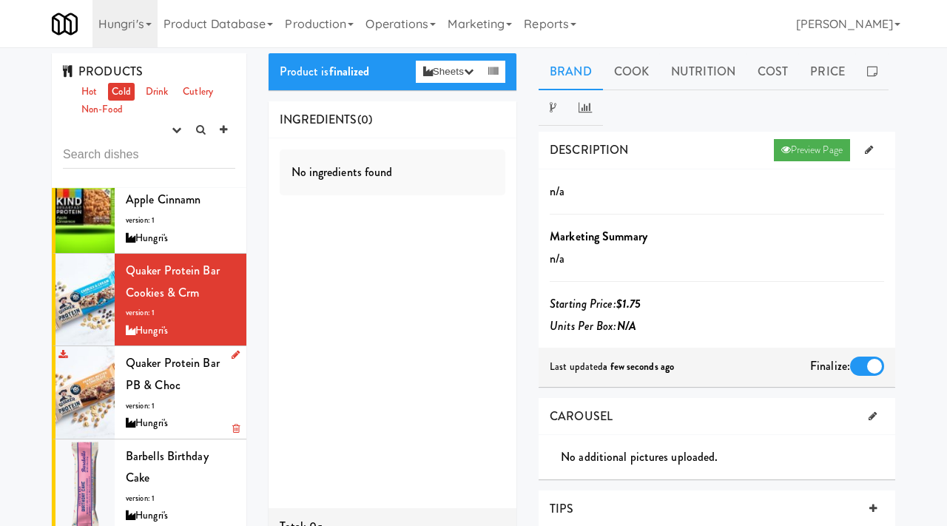
click at [195, 400] on div "Quaker Protein Bar PB & Choc version: 1 Hungri's" at bounding box center [181, 392] width 110 height 80
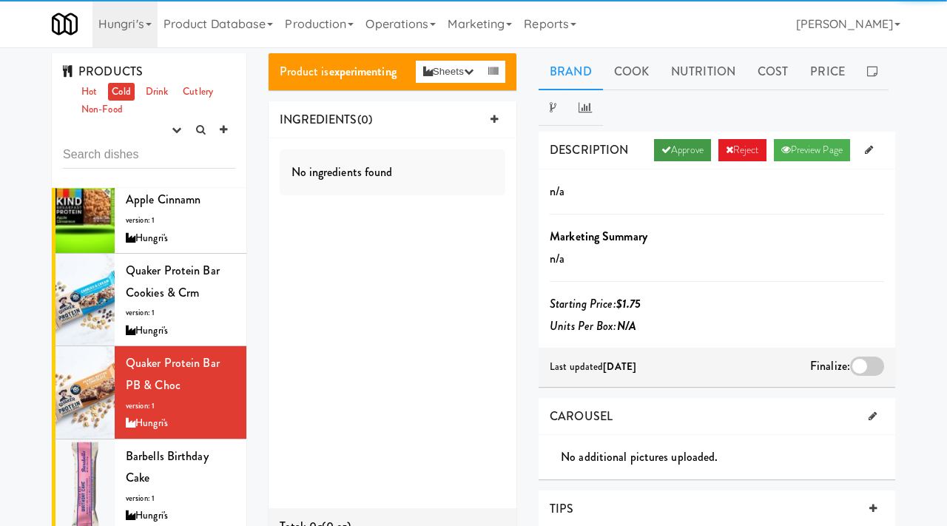
click at [664, 146] on link "Approve" at bounding box center [682, 150] width 57 height 22
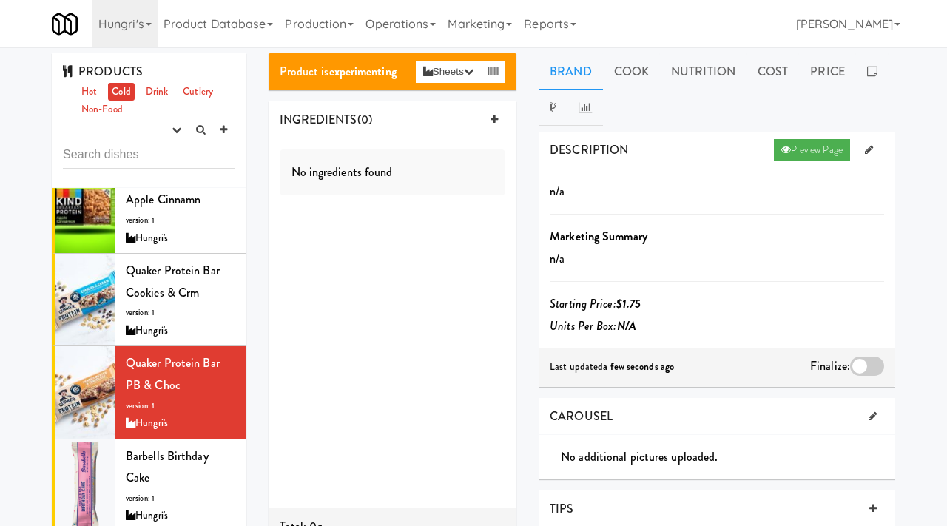
click at [855, 371] on div at bounding box center [867, 366] width 34 height 19
click at [0, 0] on input "checkbox" at bounding box center [0, 0] width 0 height 0
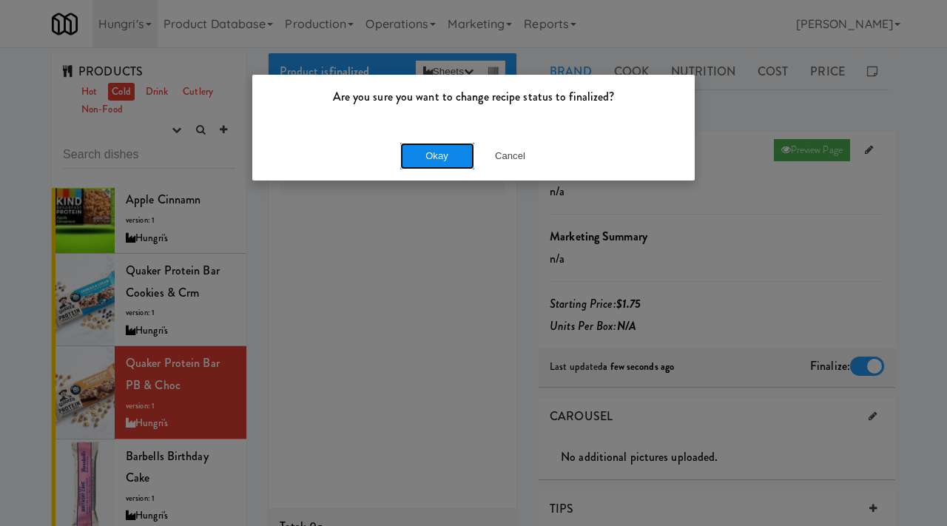
click at [445, 167] on button "Okay" at bounding box center [437, 156] width 74 height 27
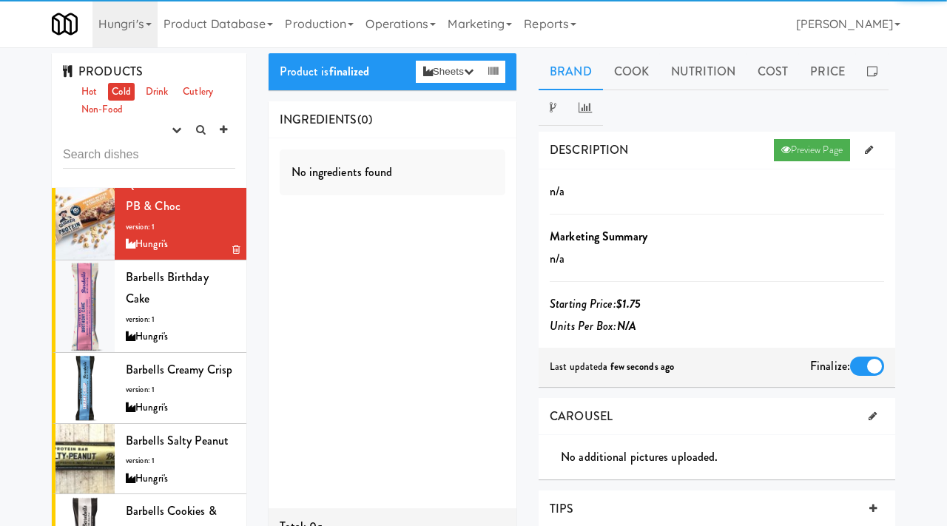
scroll to position [324, 0]
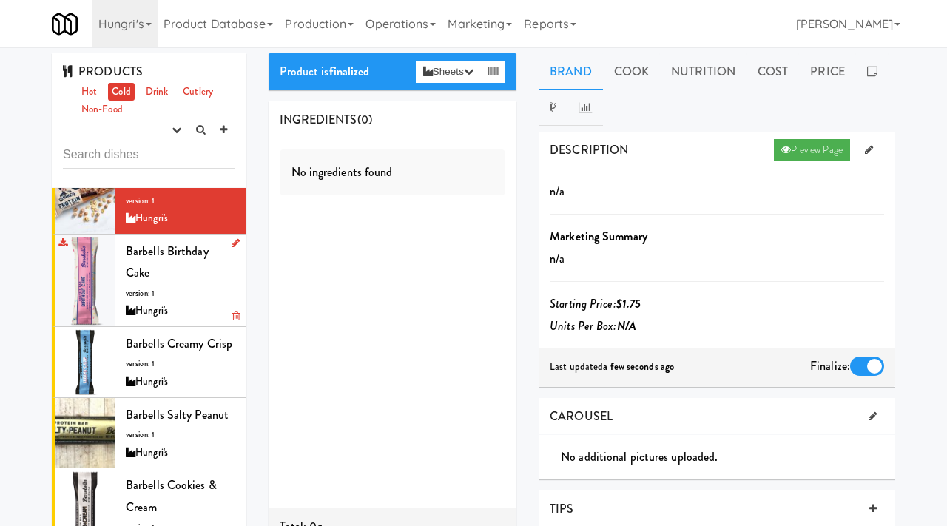
click at [201, 302] on div "Hungri's" at bounding box center [181, 311] width 110 height 18
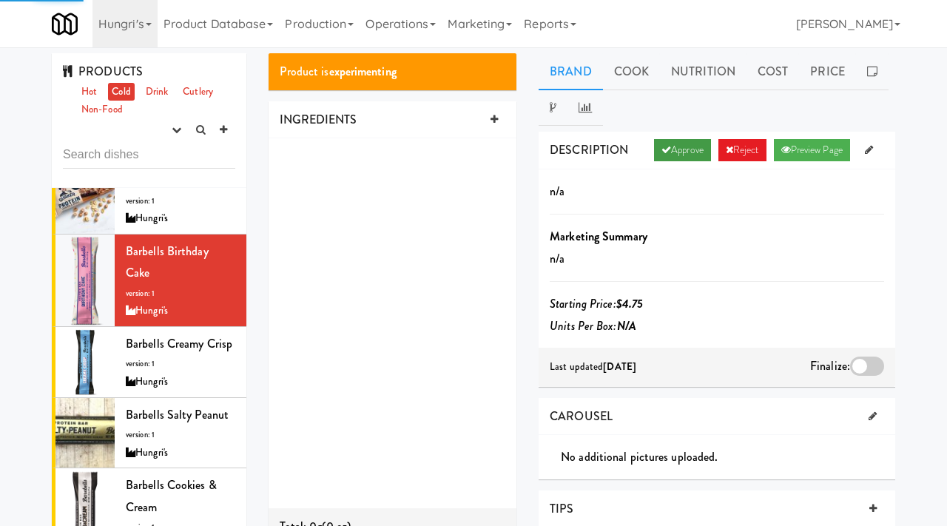
click at [678, 154] on link "Approve" at bounding box center [682, 150] width 57 height 22
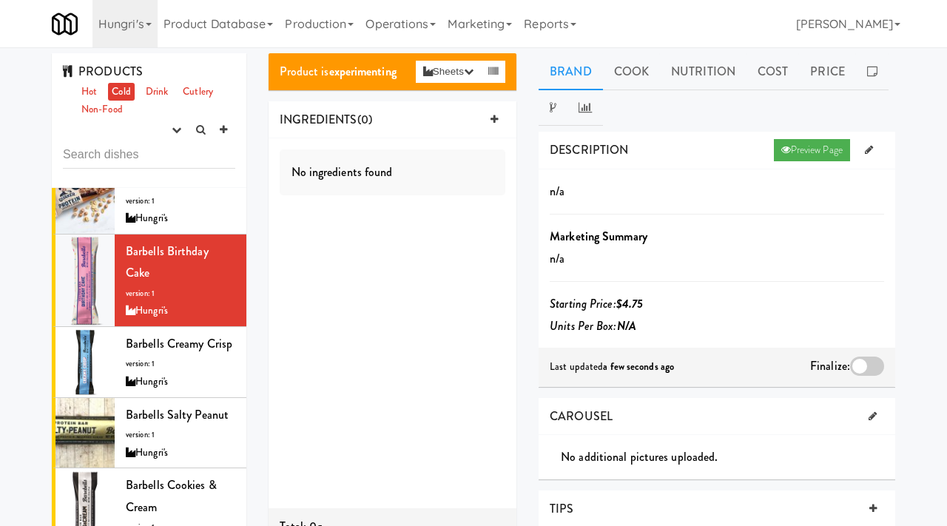
click at [858, 366] on div at bounding box center [867, 366] width 34 height 19
click at [0, 0] on input "checkbox" at bounding box center [0, 0] width 0 height 0
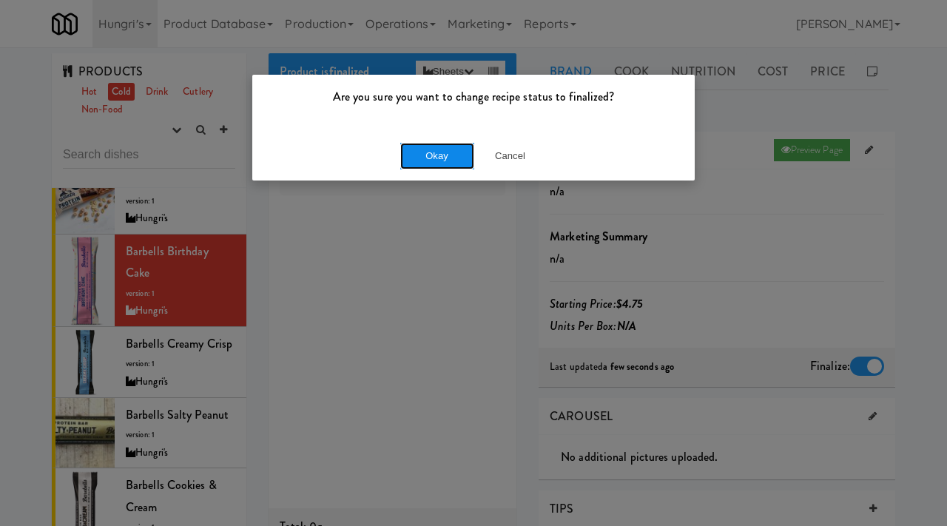
click at [458, 158] on button "Okay" at bounding box center [437, 156] width 74 height 27
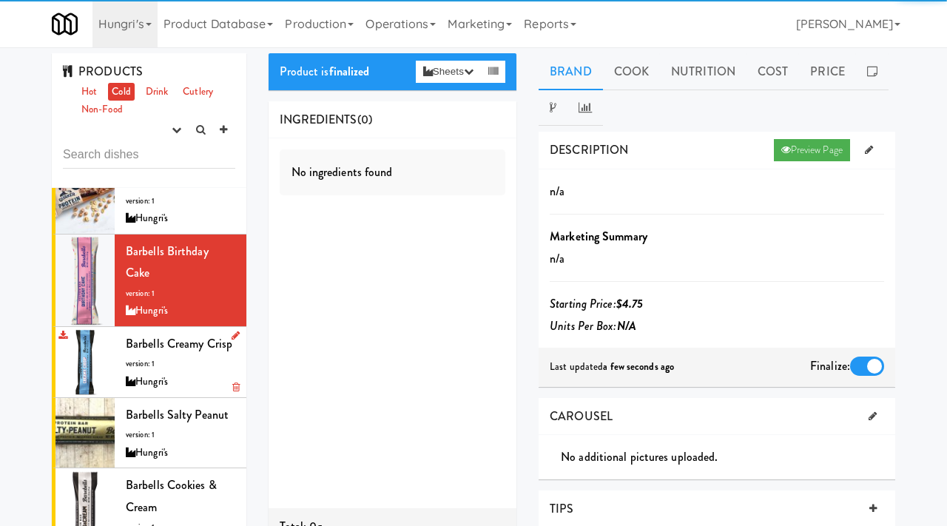
click at [195, 338] on div "Barbells Creamy Crisp version: 1 Hungri's" at bounding box center [181, 362] width 110 height 58
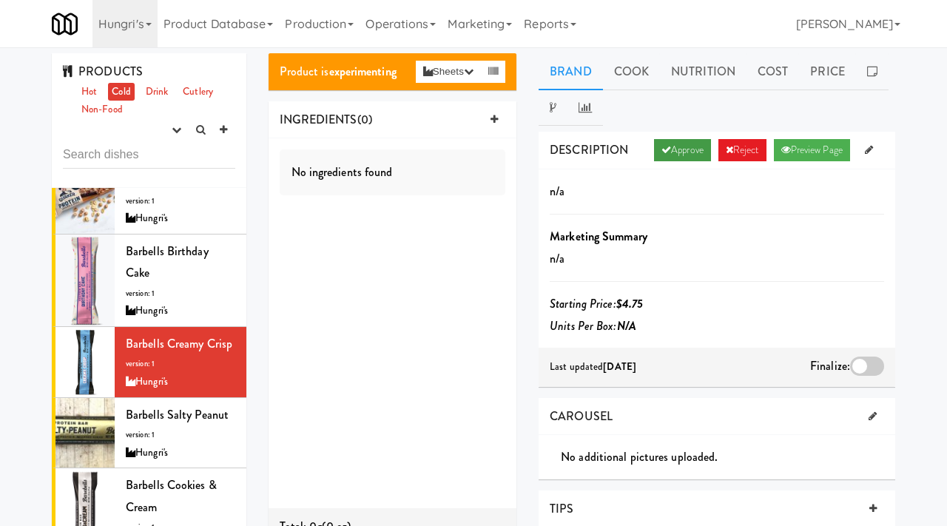
click at [661, 149] on icon at bounding box center [666, 150] width 10 height 10
click at [864, 369] on div at bounding box center [867, 366] width 34 height 19
click at [0, 0] on input "checkbox" at bounding box center [0, 0] width 0 height 0
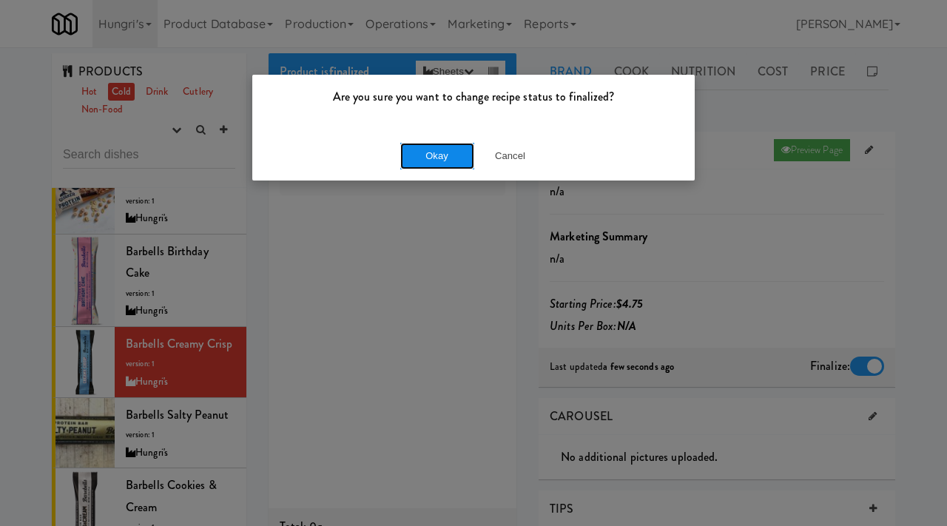
click at [432, 158] on button "Okay" at bounding box center [437, 156] width 74 height 27
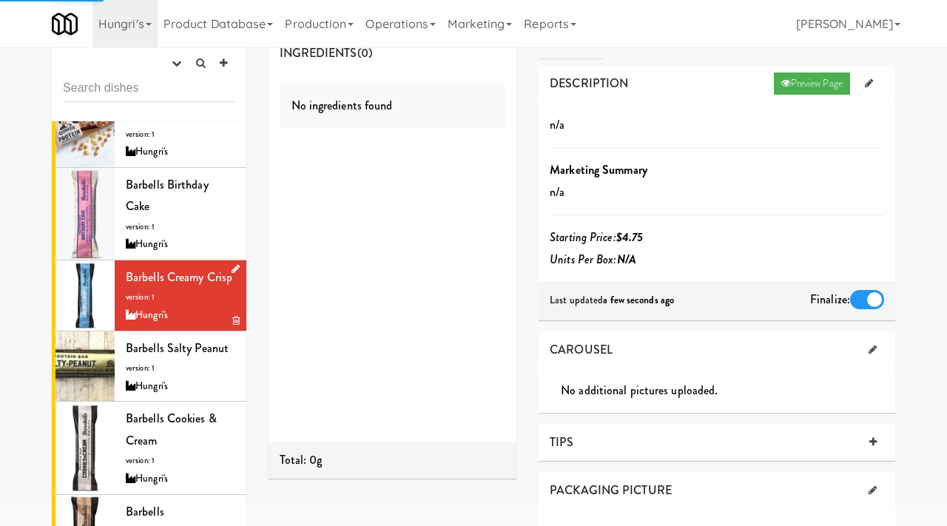
scroll to position [67, 0]
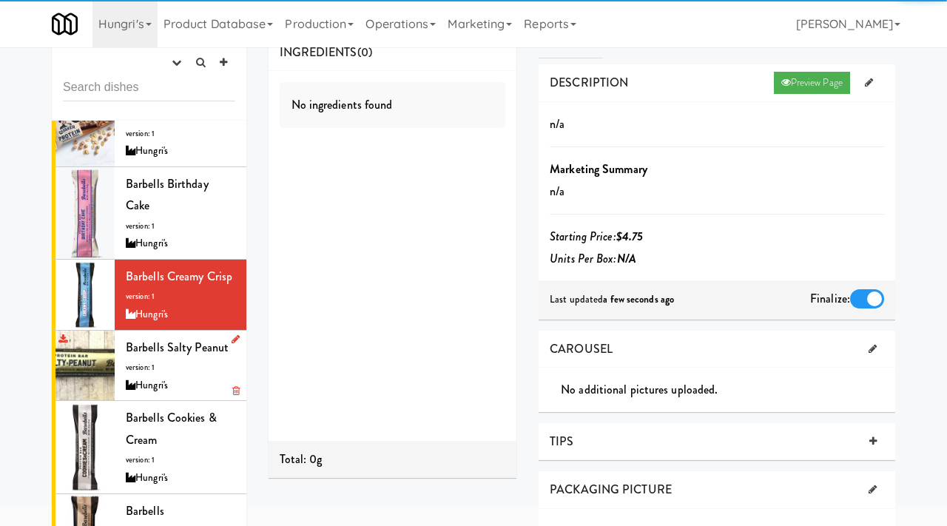
click at [184, 339] on span "Barbells Salty Peanut" at bounding box center [177, 347] width 103 height 17
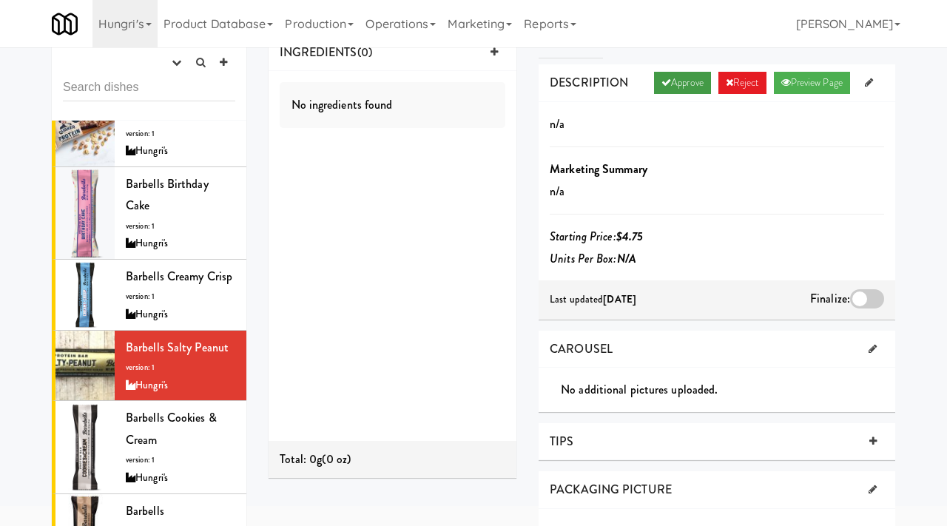
click at [682, 73] on link "Approve" at bounding box center [682, 83] width 57 height 22
click at [867, 296] on div at bounding box center [867, 298] width 34 height 19
click at [0, 0] on input "checkbox" at bounding box center [0, 0] width 0 height 0
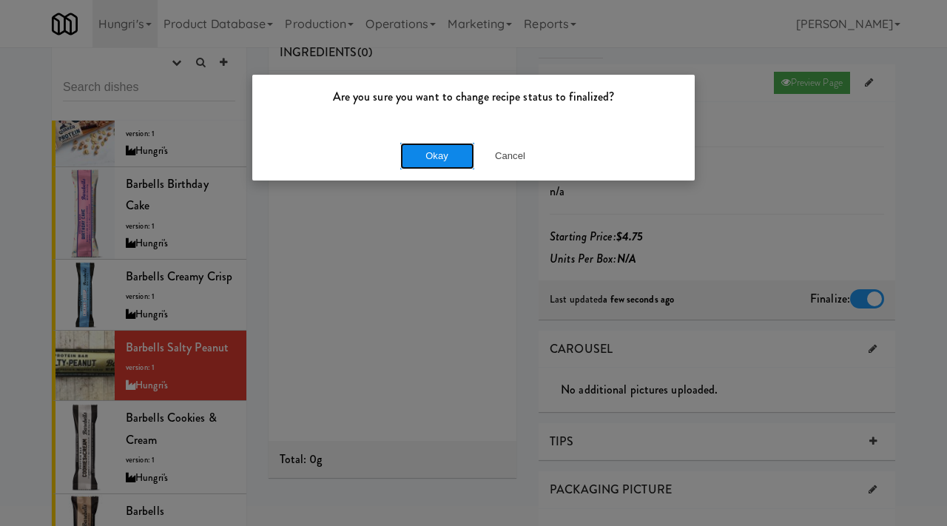
click at [422, 152] on button "Okay" at bounding box center [437, 156] width 74 height 27
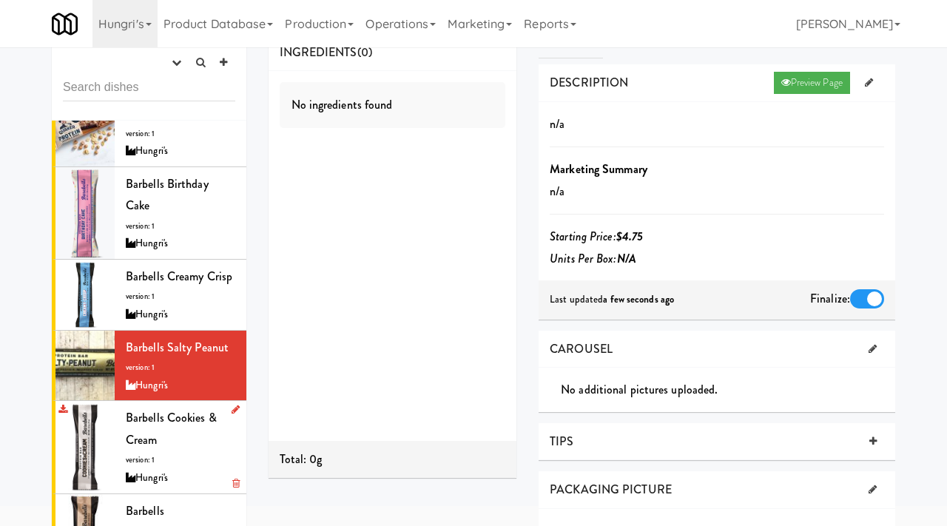
click at [172, 445] on div "Barbells Cookies & Cream version: 1 Hungri's" at bounding box center [181, 447] width 110 height 80
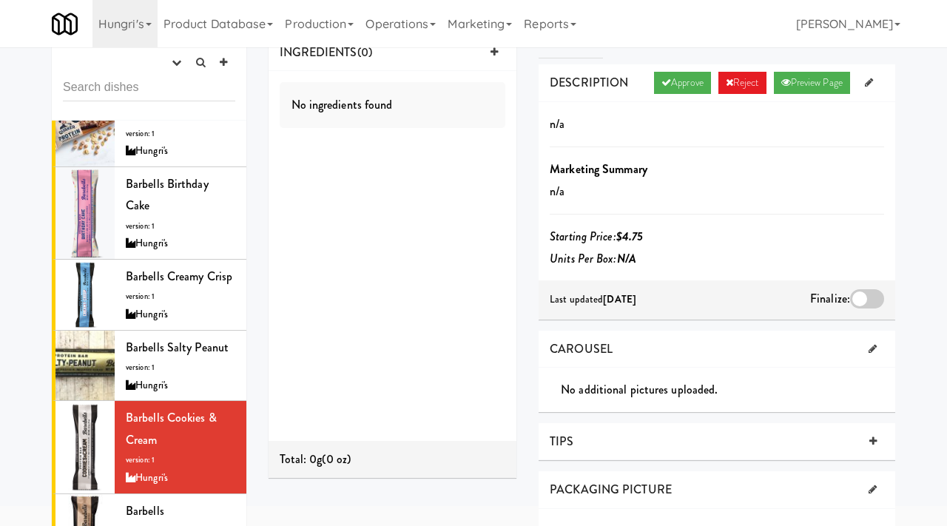
click at [676, 94] on div "DESCRIPTION Approve Reject Preview Page" at bounding box center [717, 83] width 357 height 38
click at [676, 84] on link "Approve" at bounding box center [682, 83] width 57 height 22
click at [866, 294] on div at bounding box center [867, 298] width 34 height 19
click at [0, 0] on input "checkbox" at bounding box center [0, 0] width 0 height 0
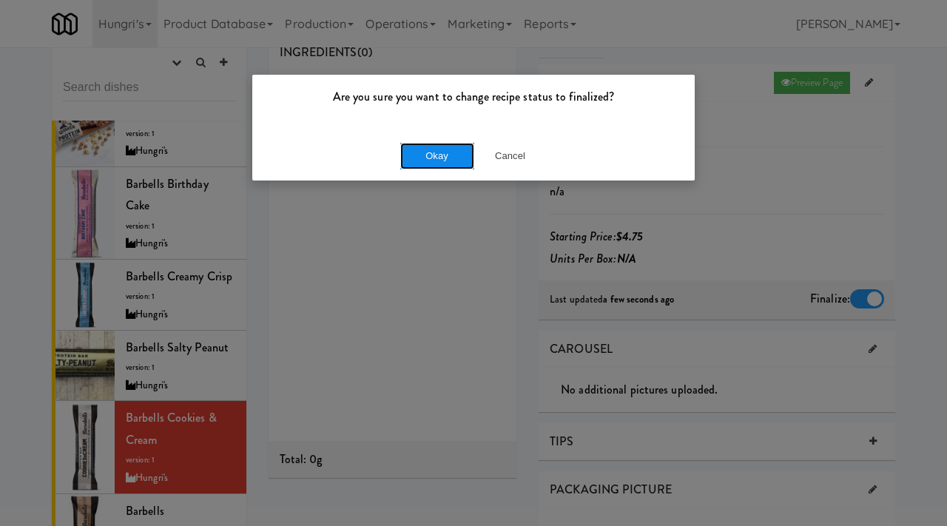
click at [426, 158] on button "Okay" at bounding box center [437, 156] width 74 height 27
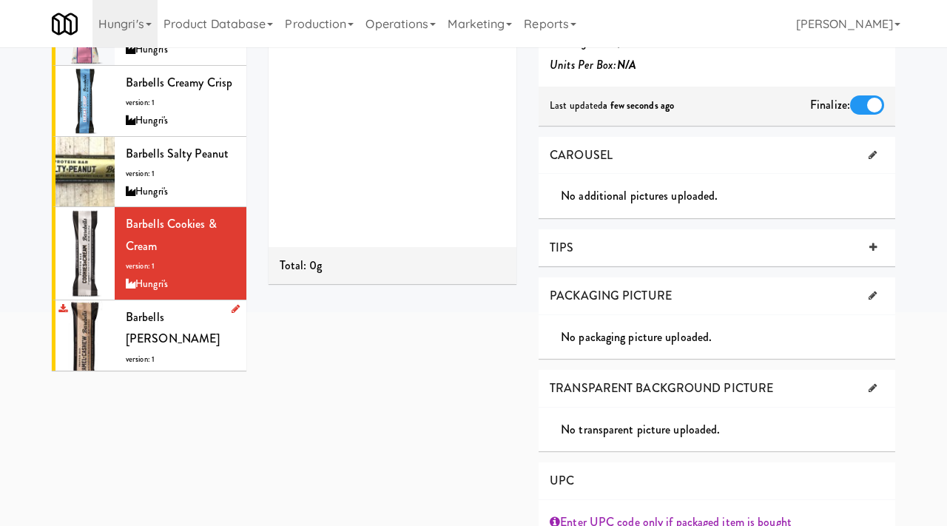
click at [204, 326] on div "Barbells [PERSON_NAME] version: 1 Hungri's" at bounding box center [181, 346] width 110 height 80
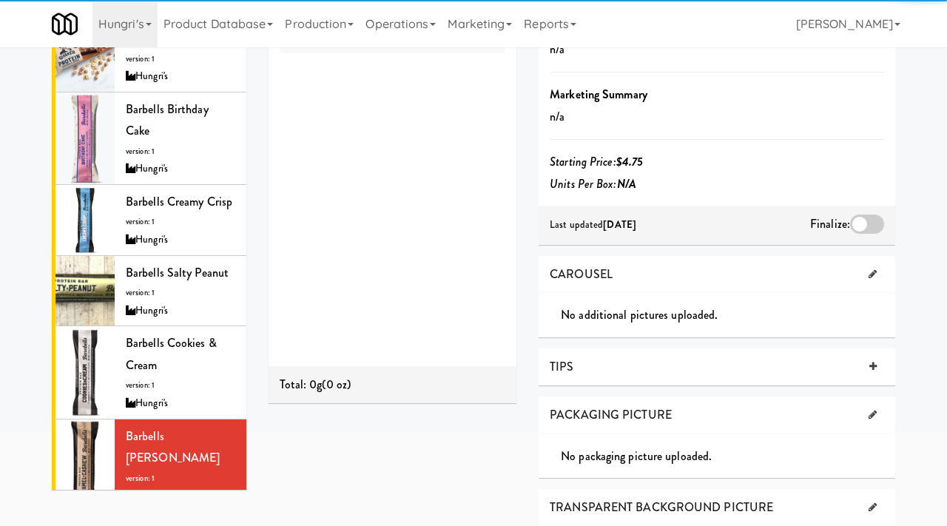
scroll to position [34, 0]
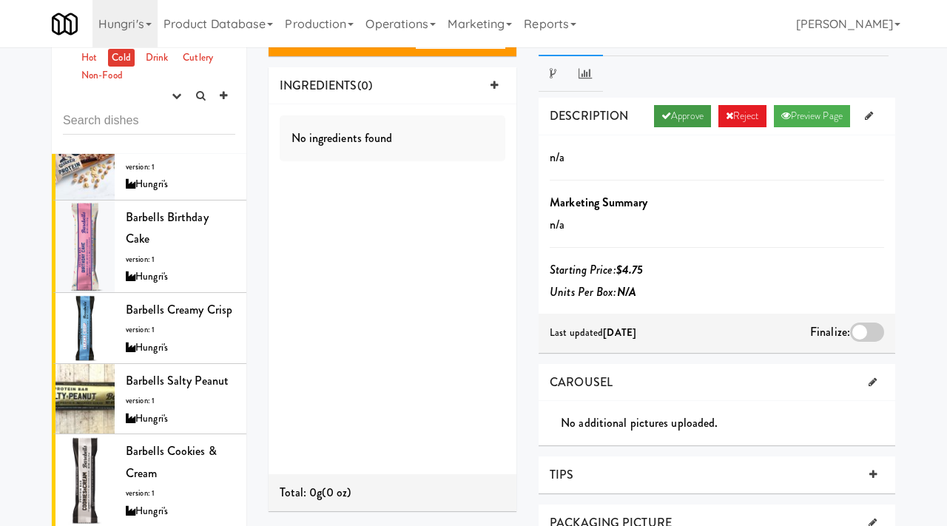
click at [681, 120] on link "Approve" at bounding box center [682, 116] width 57 height 22
click at [865, 341] on div "Finalize:" at bounding box center [847, 333] width 74 height 24
click at [865, 334] on div at bounding box center [867, 332] width 34 height 19
click at [0, 0] on input "checkbox" at bounding box center [0, 0] width 0 height 0
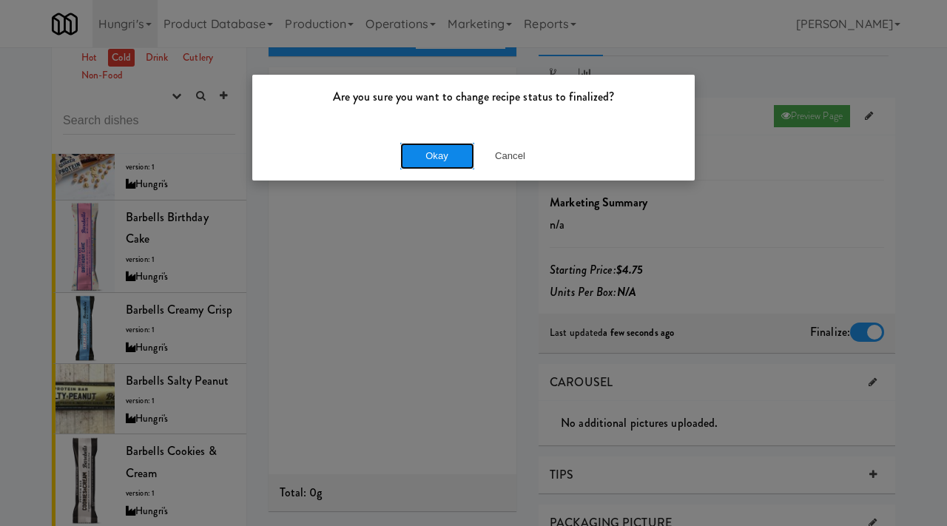
click at [434, 157] on button "Okay" at bounding box center [437, 156] width 74 height 27
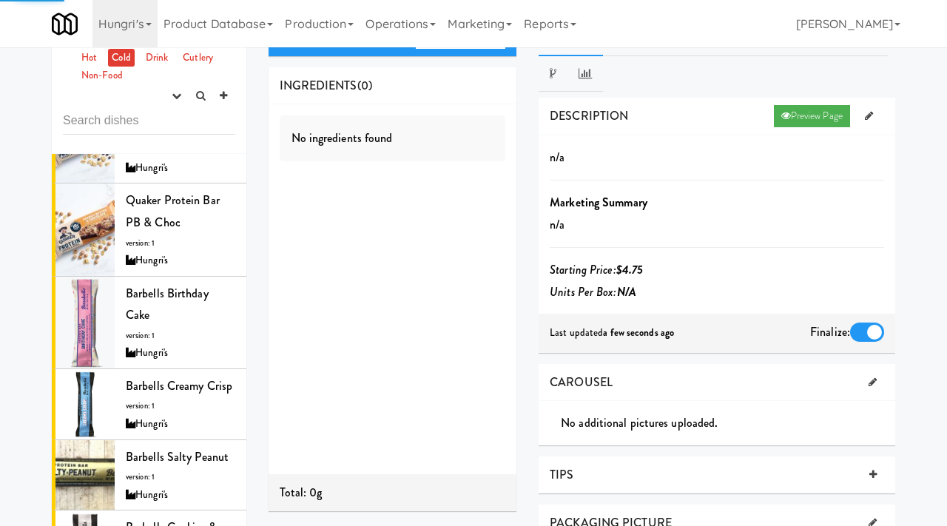
scroll to position [212, 0]
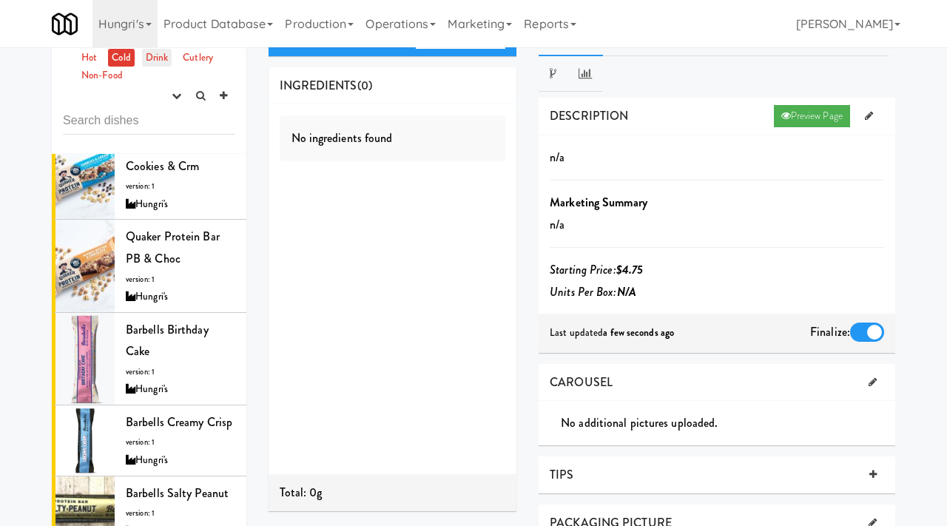
click at [152, 55] on link "Drink" at bounding box center [157, 58] width 30 height 18
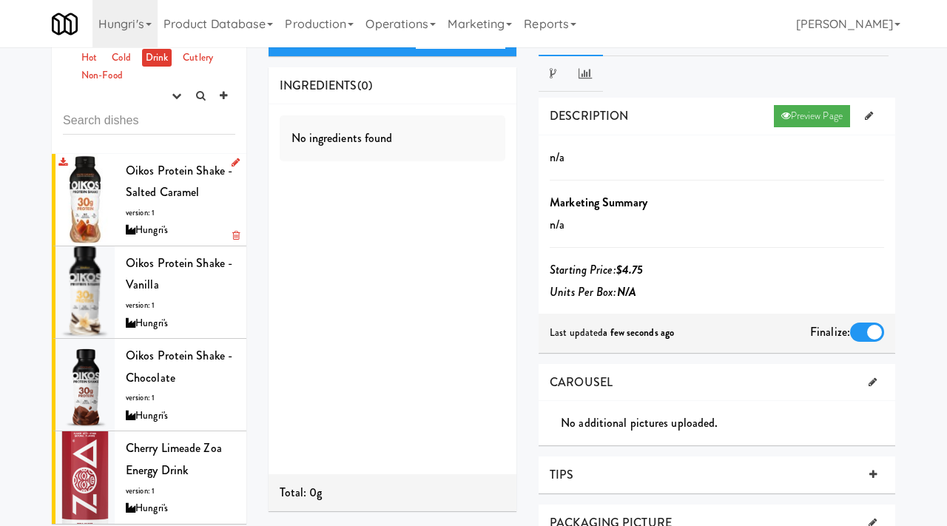
click at [153, 198] on span "Oikos Protein Shake - Salted Caramel" at bounding box center [179, 181] width 107 height 39
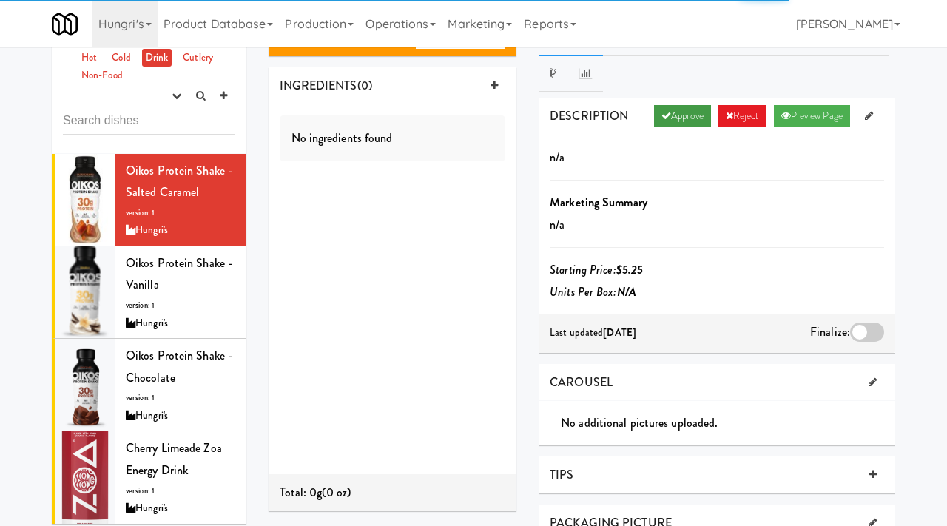
click at [664, 110] on link "Approve" at bounding box center [682, 116] width 57 height 22
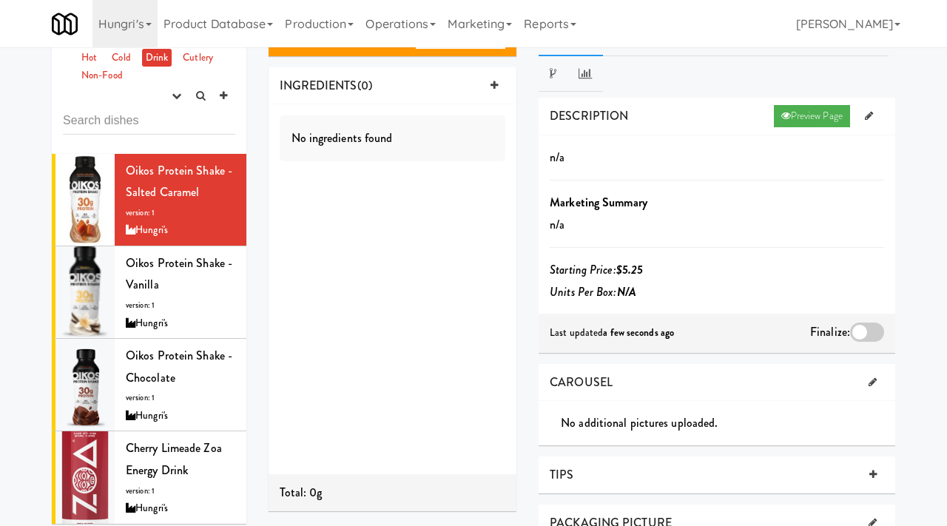
click at [868, 331] on div at bounding box center [867, 332] width 34 height 19
click at [0, 0] on input "checkbox" at bounding box center [0, 0] width 0 height 0
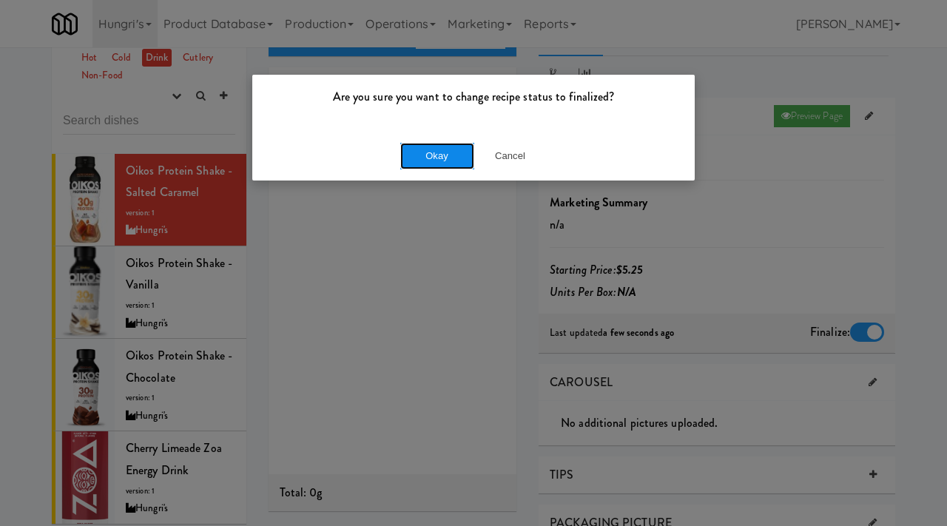
click at [414, 150] on button "Okay" at bounding box center [437, 156] width 74 height 27
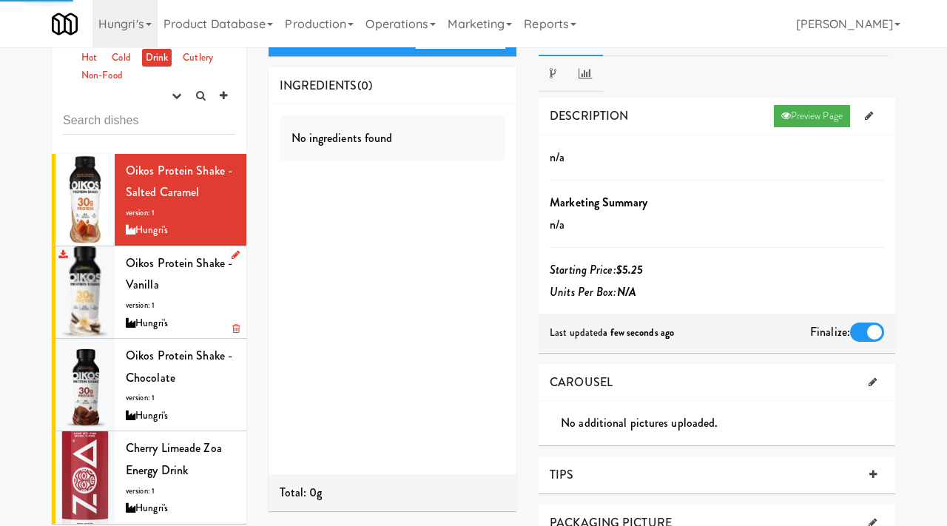
click at [198, 306] on div "Oikos Protein Shake - Vanilla version: 1 Hungri's" at bounding box center [181, 292] width 110 height 80
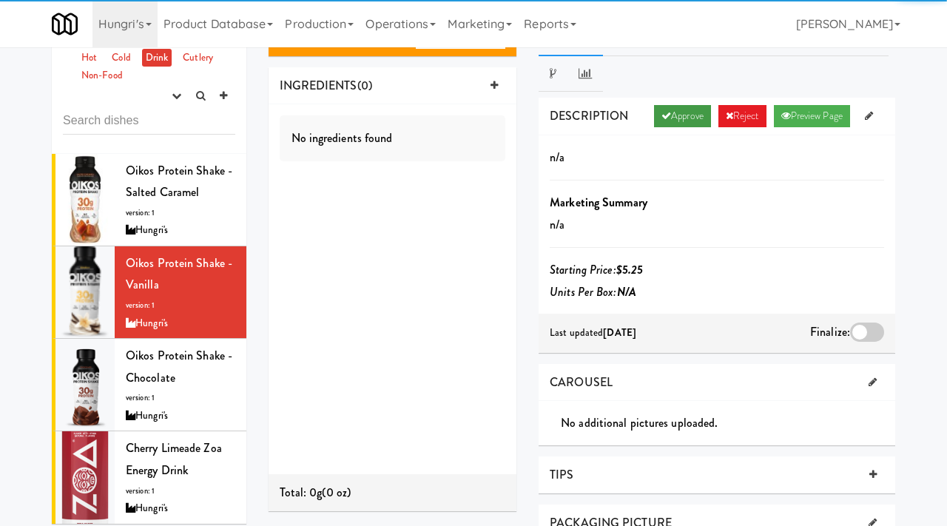
click at [675, 112] on link "Approve" at bounding box center [682, 116] width 57 height 22
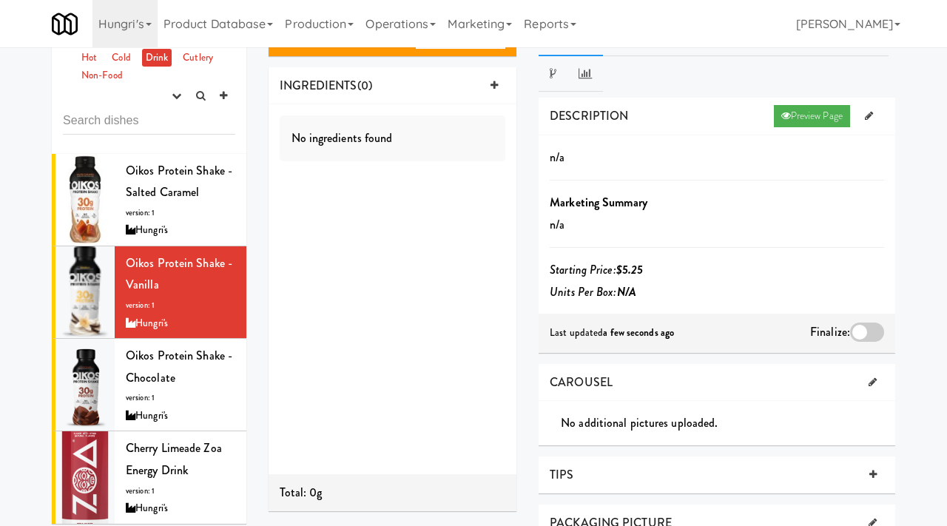
click at [839, 324] on span "Finalize:" at bounding box center [830, 331] width 40 height 17
click at [869, 331] on div at bounding box center [867, 332] width 34 height 19
click at [0, 0] on input "checkbox" at bounding box center [0, 0] width 0 height 0
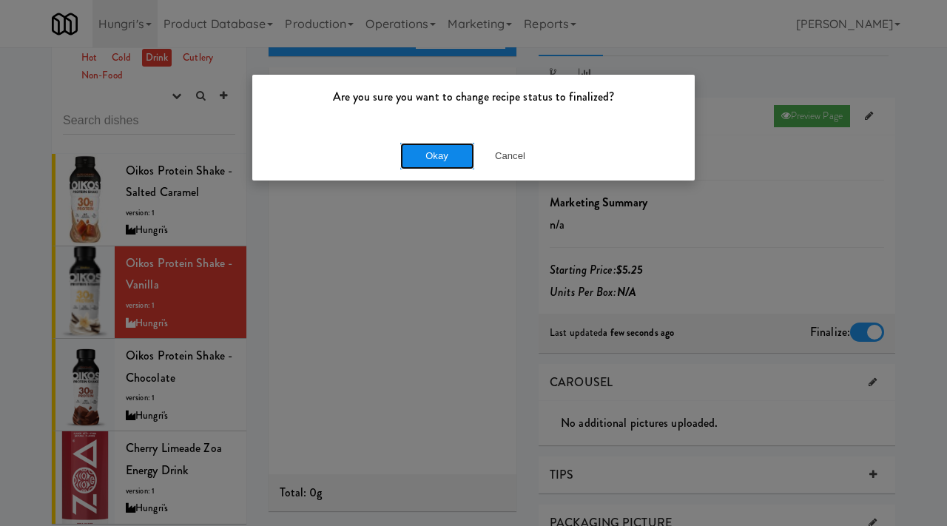
click at [428, 146] on button "Okay" at bounding box center [437, 156] width 74 height 27
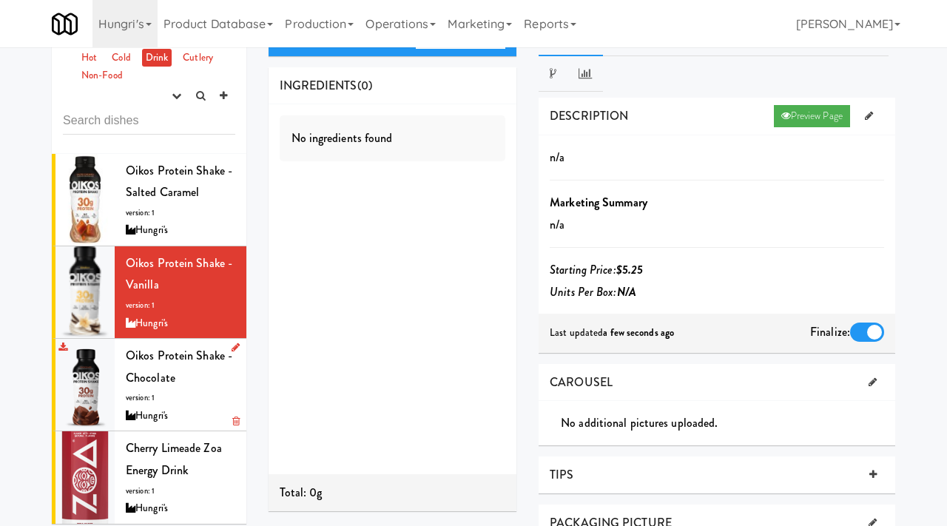
click at [167, 383] on span "Oikos Protein Shake - Chocolate" at bounding box center [179, 366] width 107 height 39
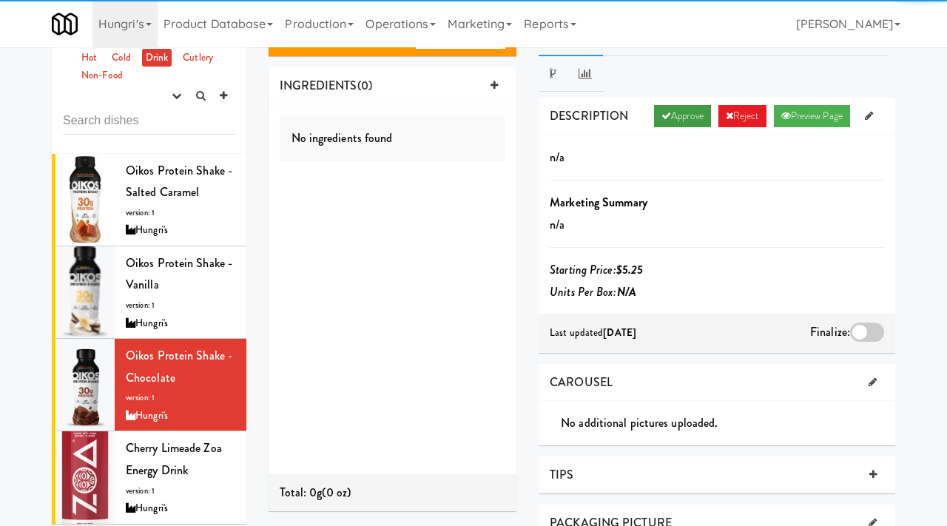
click at [678, 116] on link "Approve" at bounding box center [682, 116] width 57 height 22
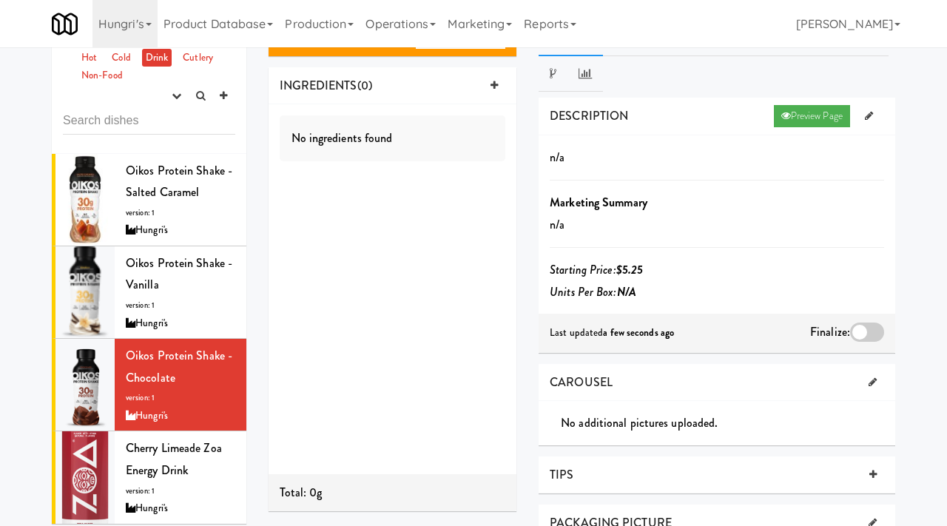
click at [875, 336] on div at bounding box center [867, 332] width 34 height 19
click at [0, 0] on input "checkbox" at bounding box center [0, 0] width 0 height 0
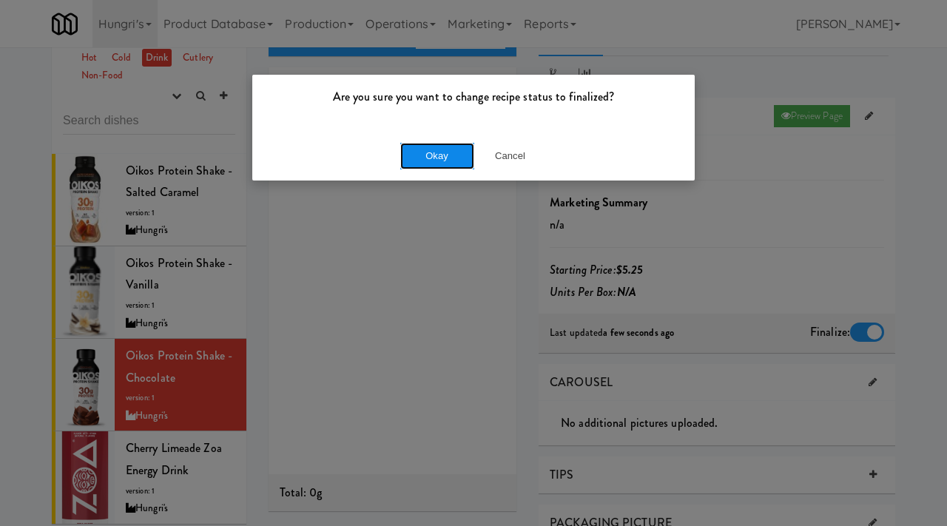
click at [451, 158] on button "Okay" at bounding box center [437, 156] width 74 height 27
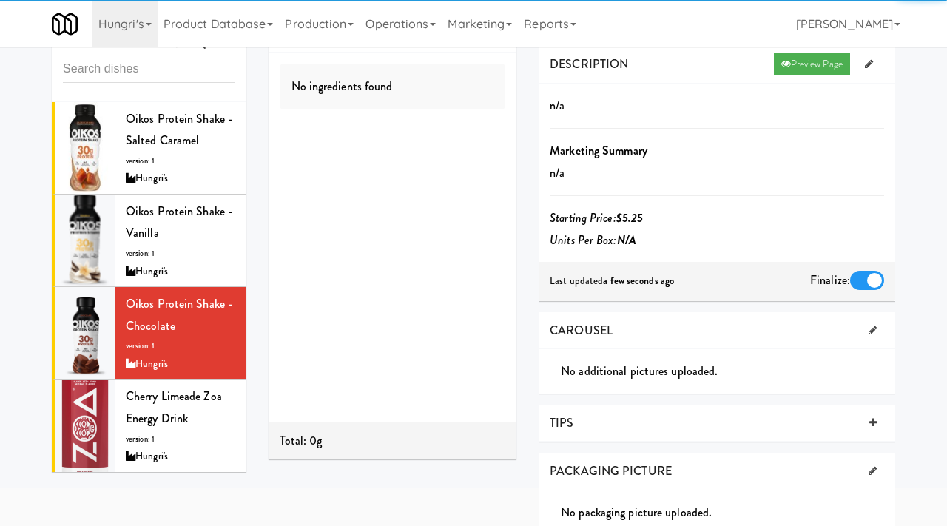
scroll to position [87, 0]
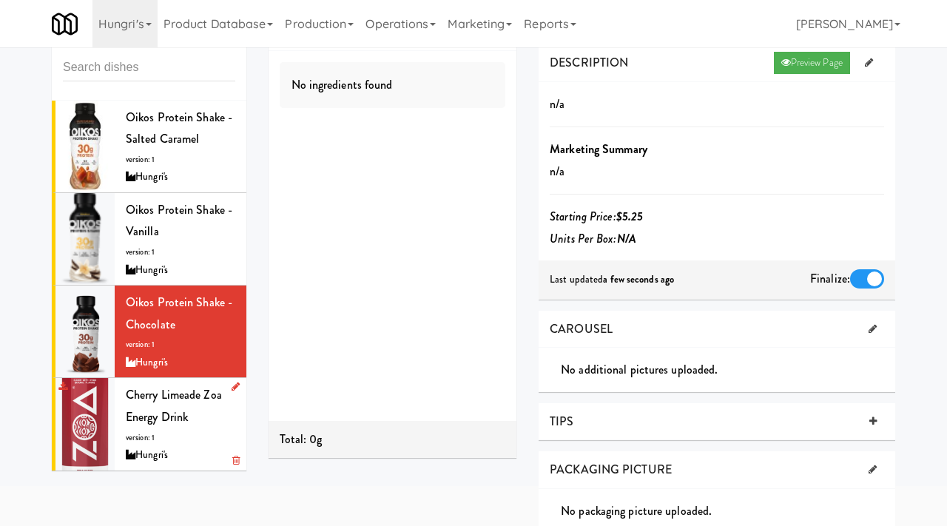
click at [175, 451] on div "Hungri's" at bounding box center [181, 455] width 110 height 18
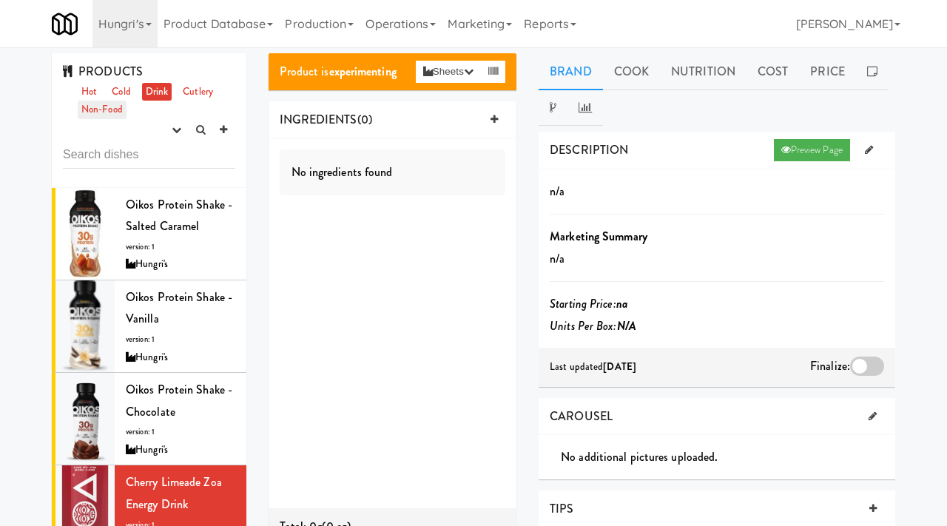
click at [110, 118] on link "Non-Food" at bounding box center [102, 110] width 49 height 18
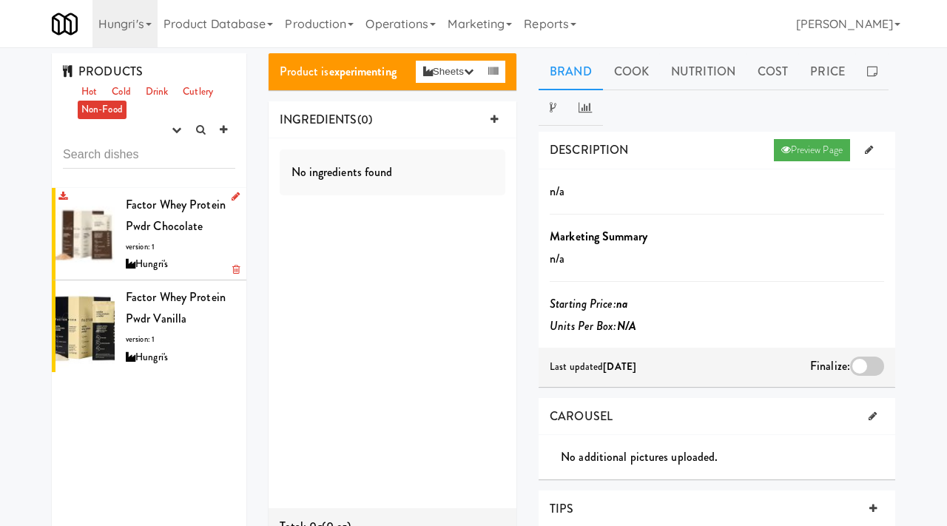
click at [177, 259] on div "Hungri's" at bounding box center [181, 264] width 110 height 18
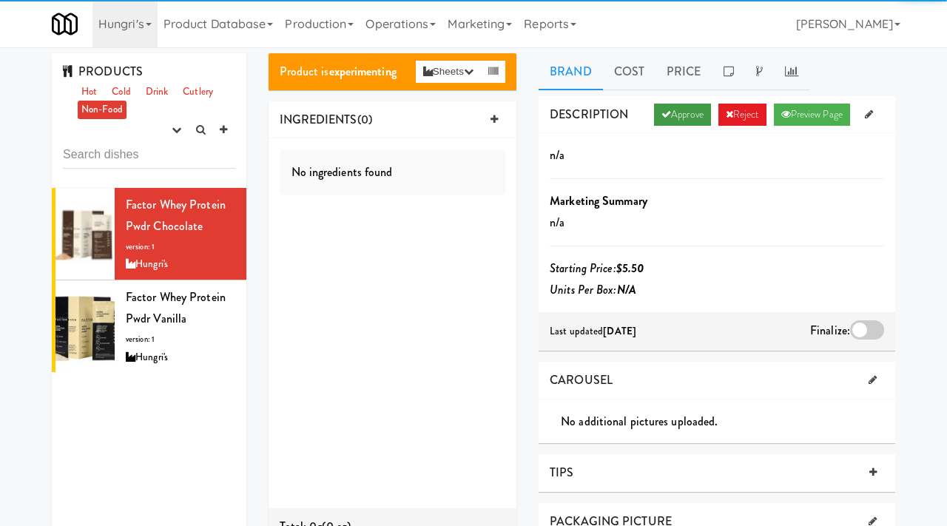
click at [672, 112] on link "Approve" at bounding box center [682, 115] width 57 height 22
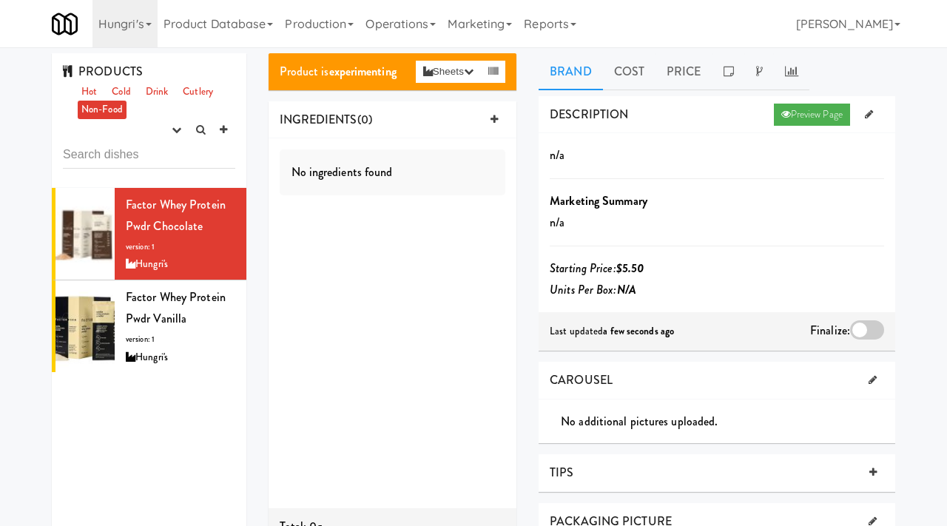
click at [875, 321] on div at bounding box center [867, 329] width 34 height 19
click at [0, 0] on input "checkbox" at bounding box center [0, 0] width 0 height 0
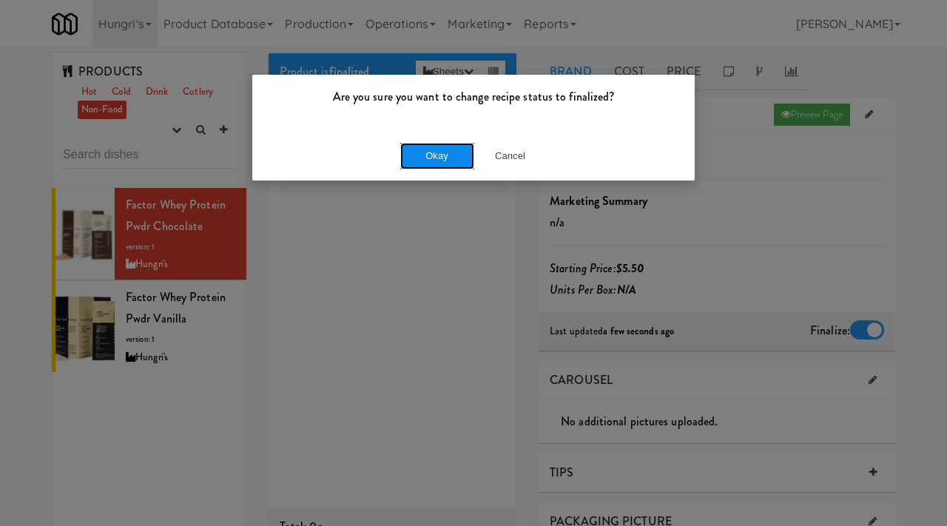
click at [421, 159] on button "Okay" at bounding box center [437, 156] width 74 height 27
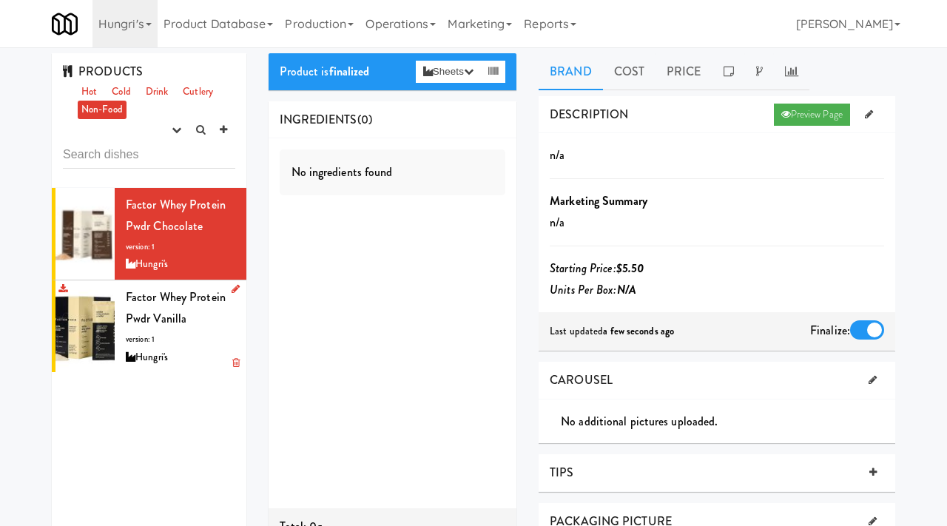
click at [193, 347] on div "Factor Whey Protein Pwdr Vanilla version: 1 Hungri's" at bounding box center [181, 326] width 110 height 80
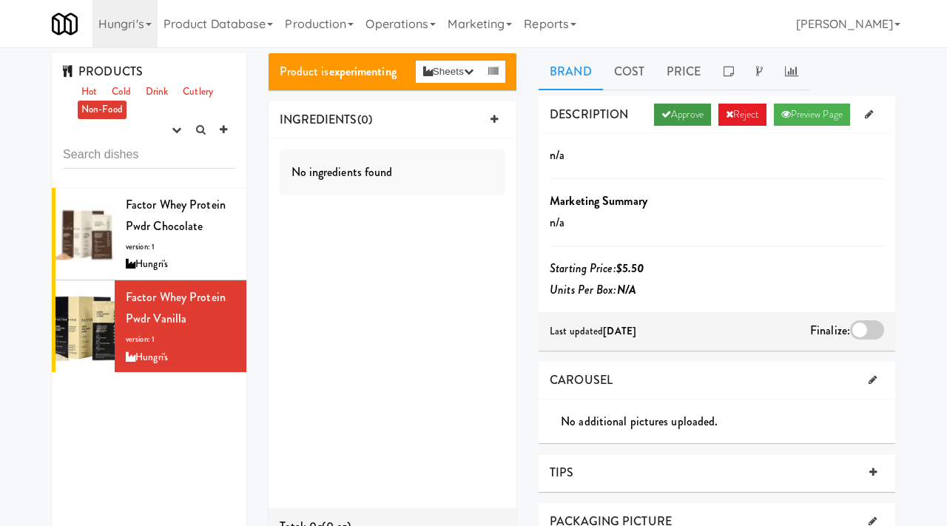
click at [670, 124] on link "Approve" at bounding box center [682, 115] width 57 height 22
click at [861, 326] on div at bounding box center [867, 329] width 34 height 19
click at [0, 0] on input "checkbox" at bounding box center [0, 0] width 0 height 0
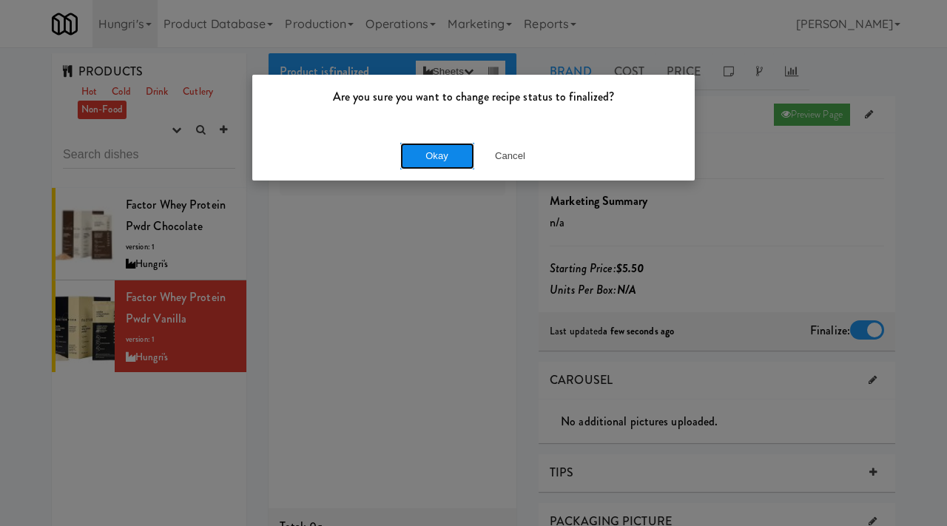
click at [417, 161] on button "Okay" at bounding box center [437, 156] width 74 height 27
